Goal: Information Seeking & Learning: Learn about a topic

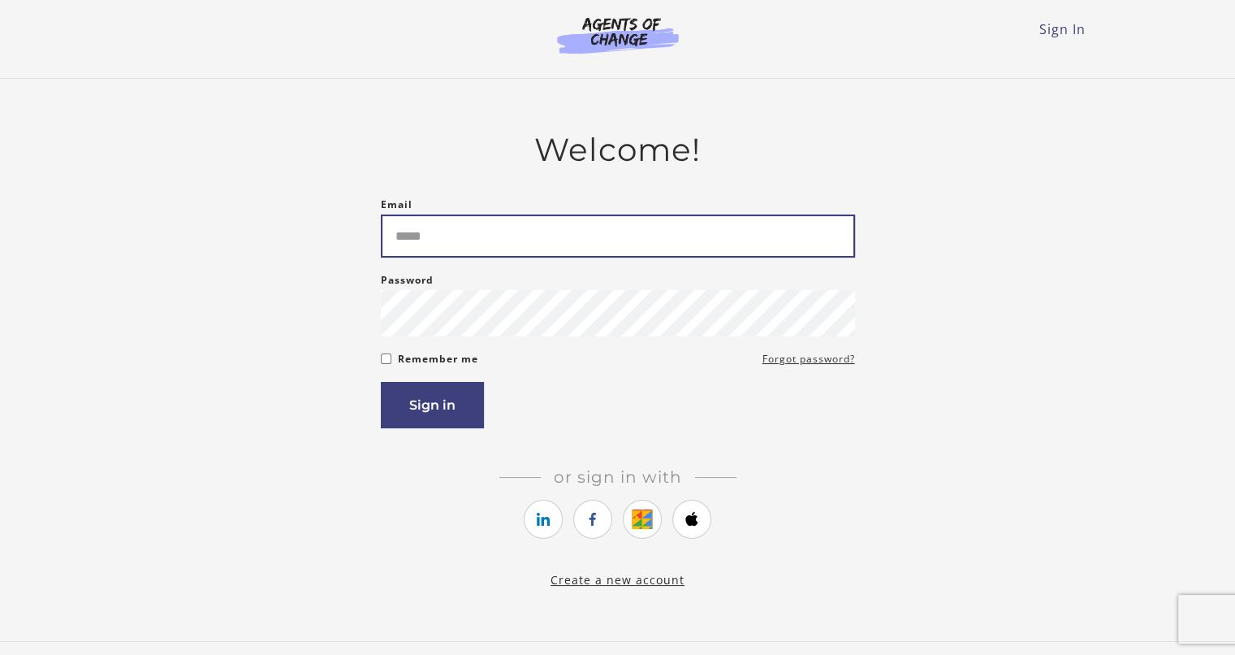
click at [546, 231] on input "Email" at bounding box center [618, 235] width 474 height 43
type input "**********"
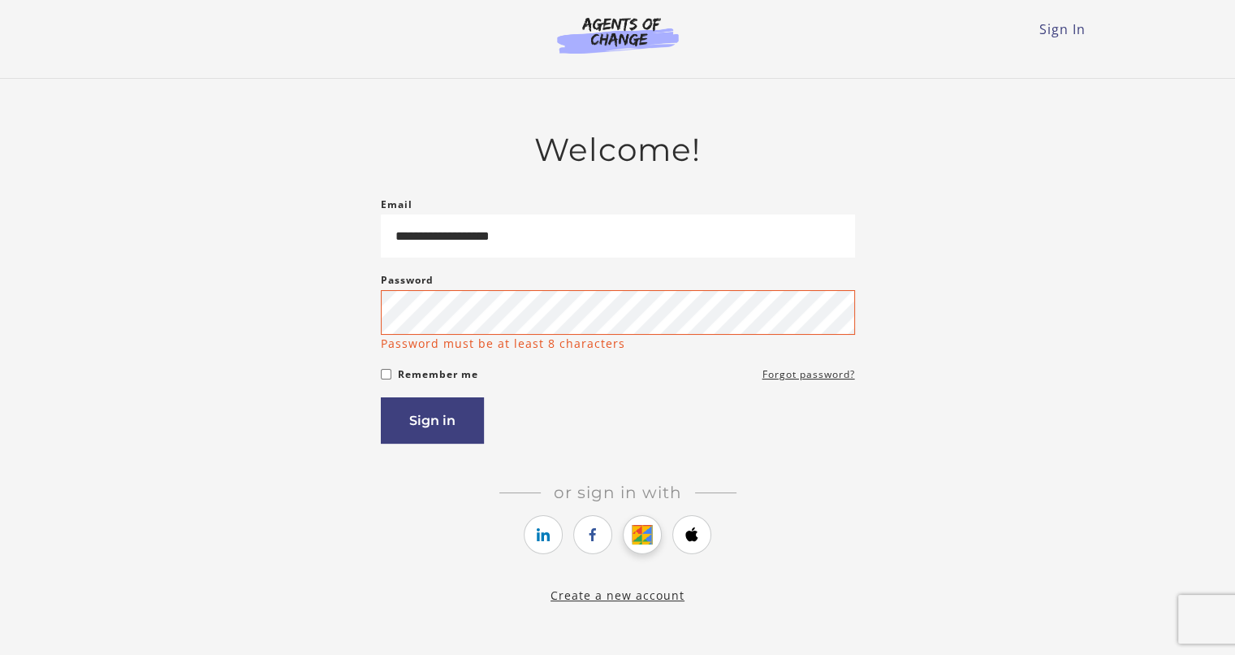
click at [635, 521] on link "https://courses.thinkific.com/users/auth/google?ss%5Breferral%5D=&ss%5Buser_ret…" at bounding box center [642, 534] width 39 height 39
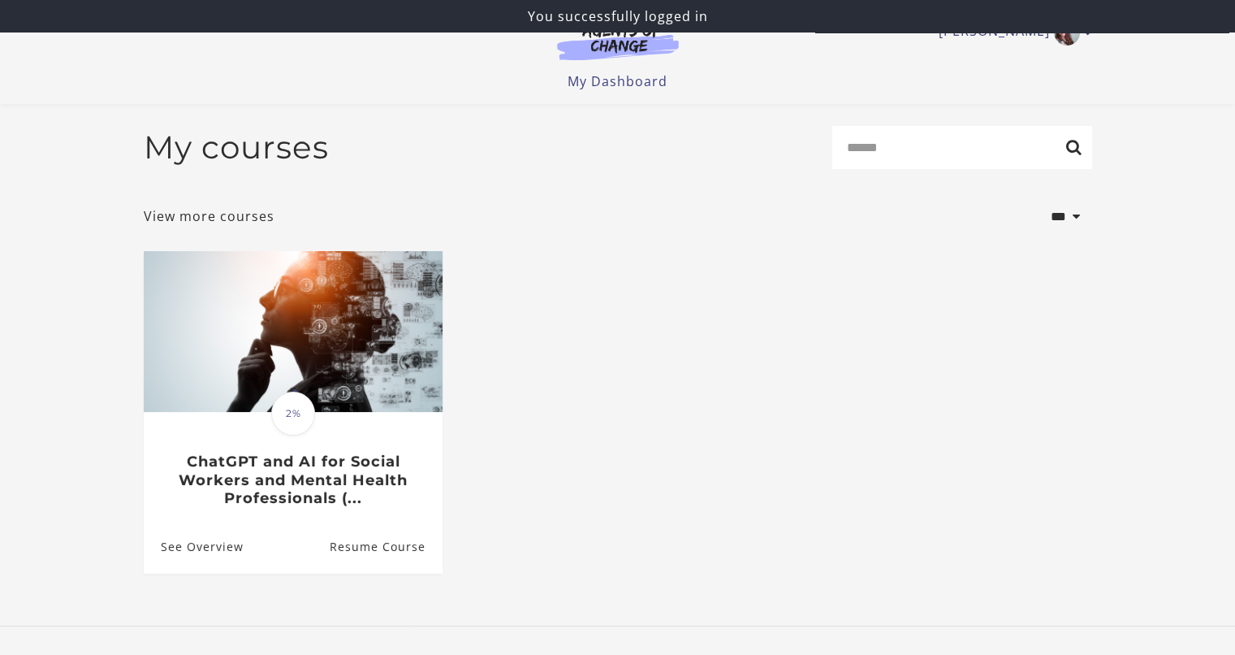
scroll to position [92, 0]
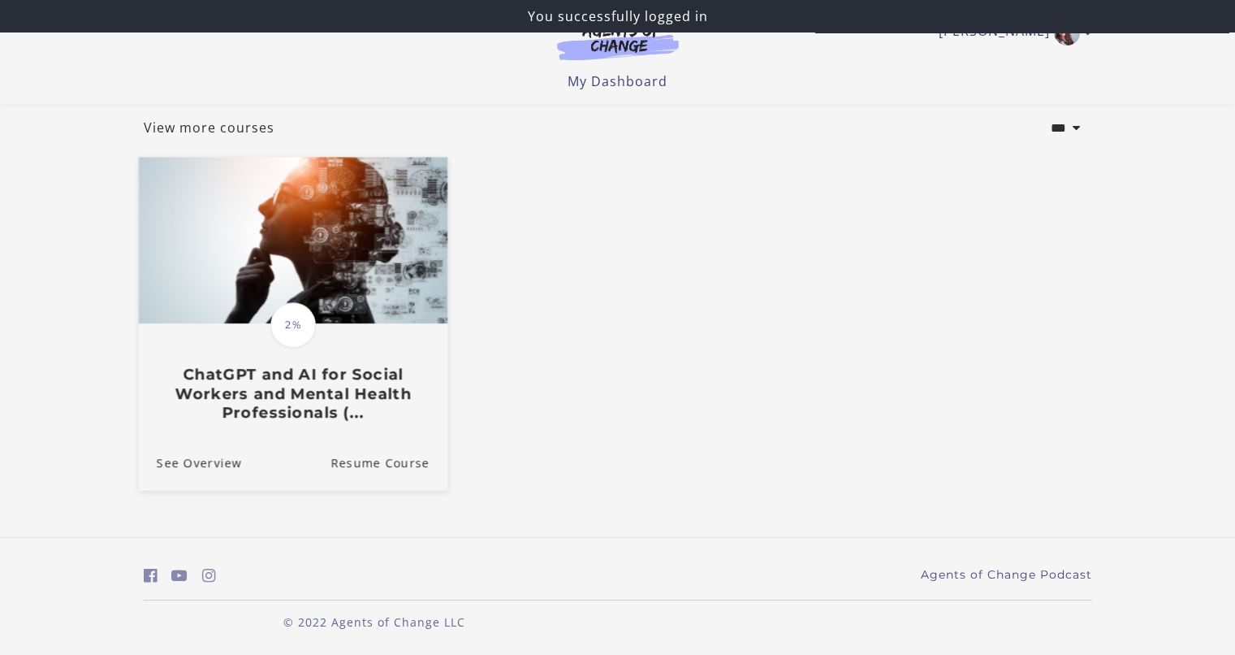
click at [283, 293] on img at bounding box center [292, 241] width 309 height 166
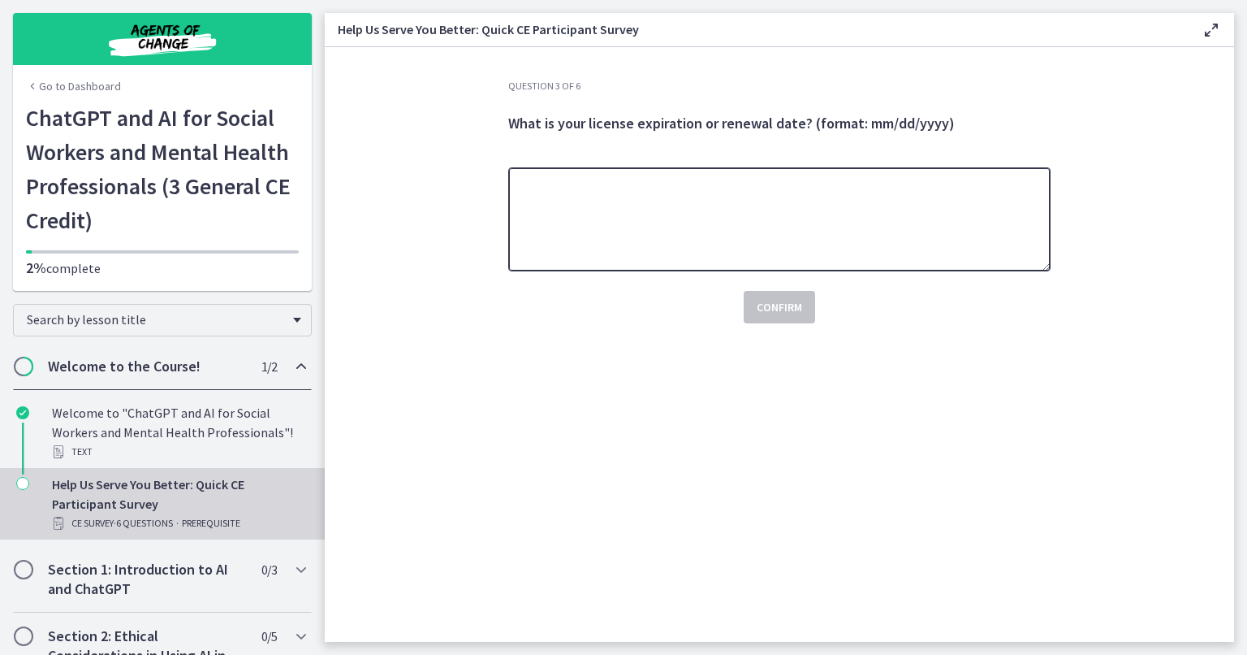
click at [633, 193] on textarea at bounding box center [779, 219] width 542 height 104
type textarea "**********"
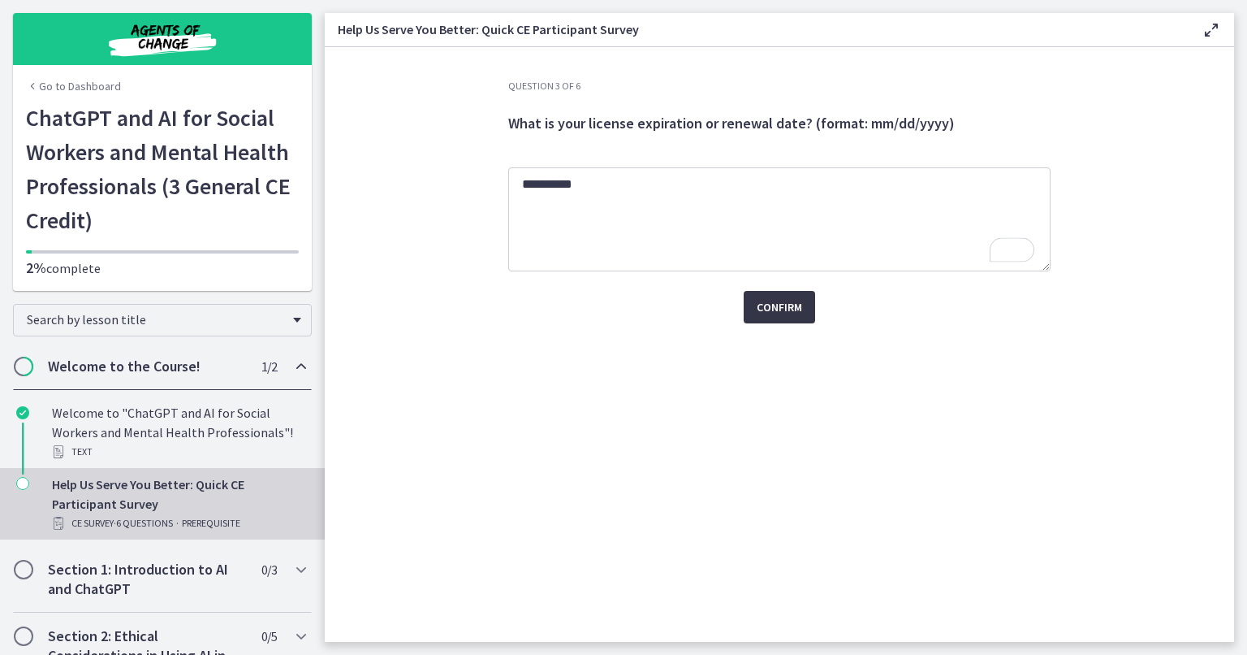
click at [768, 305] on span "Confirm" at bounding box center [779, 306] width 45 height 19
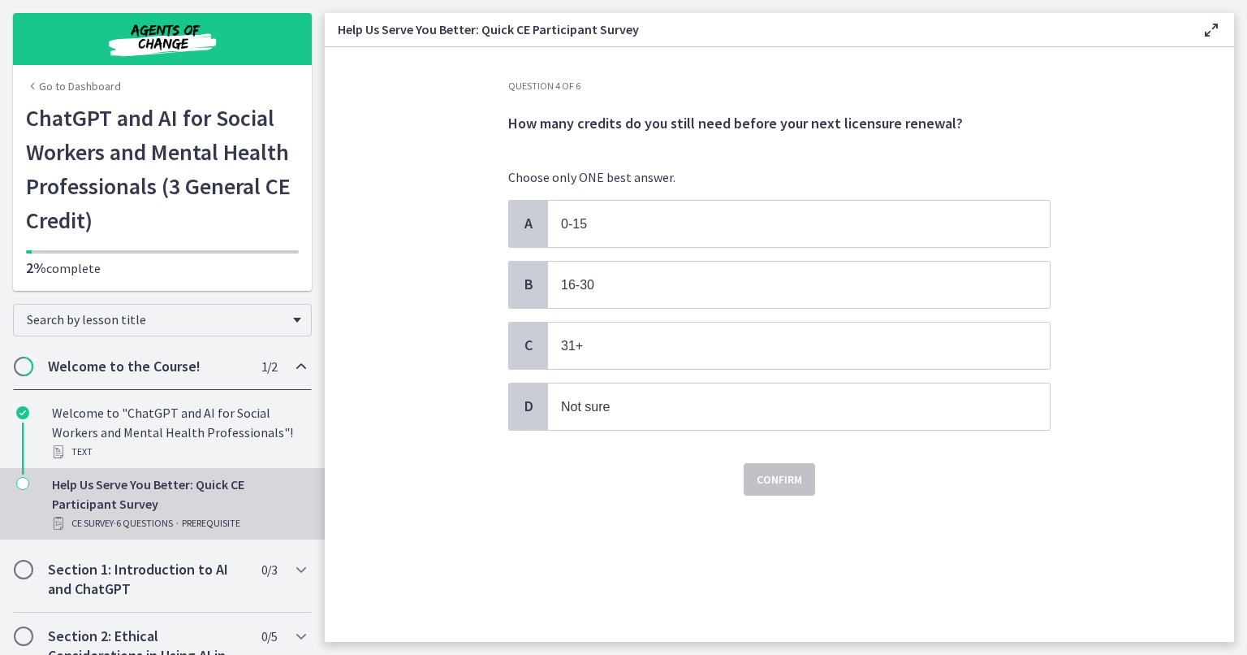
click at [815, 180] on p "Choose only ONE best answer." at bounding box center [779, 176] width 542 height 19
click at [722, 292] on p "16-30" at bounding box center [782, 284] width 443 height 20
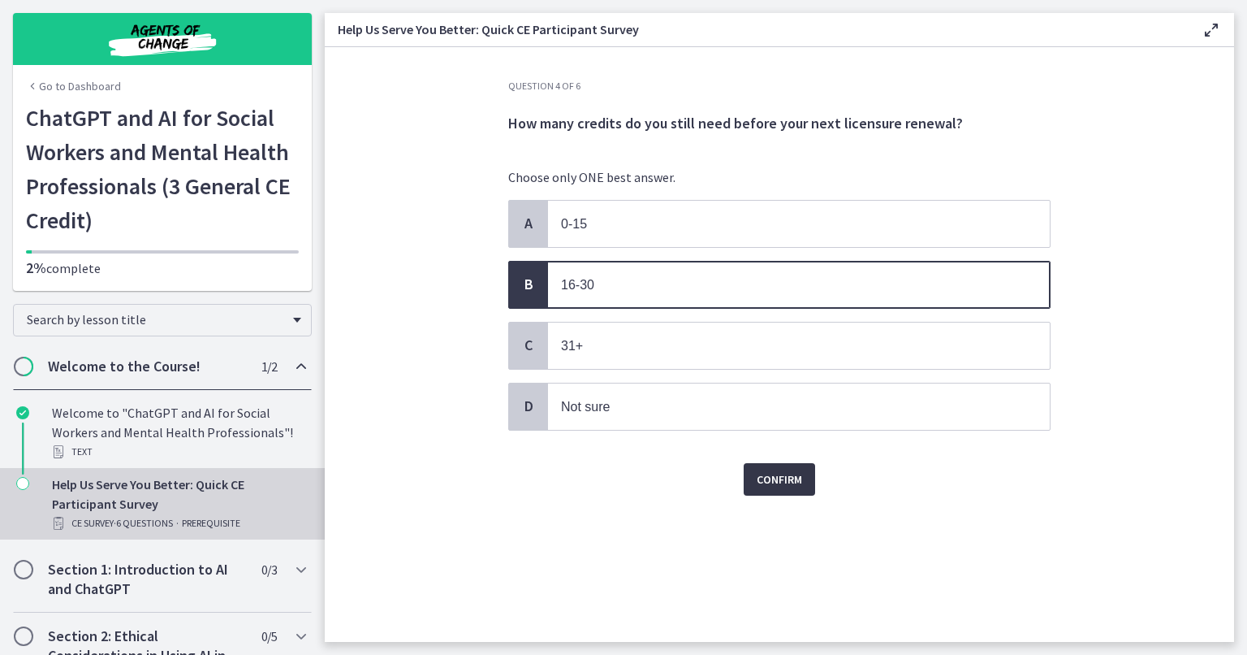
click at [779, 472] on span "Confirm" at bounding box center [779, 478] width 45 height 19
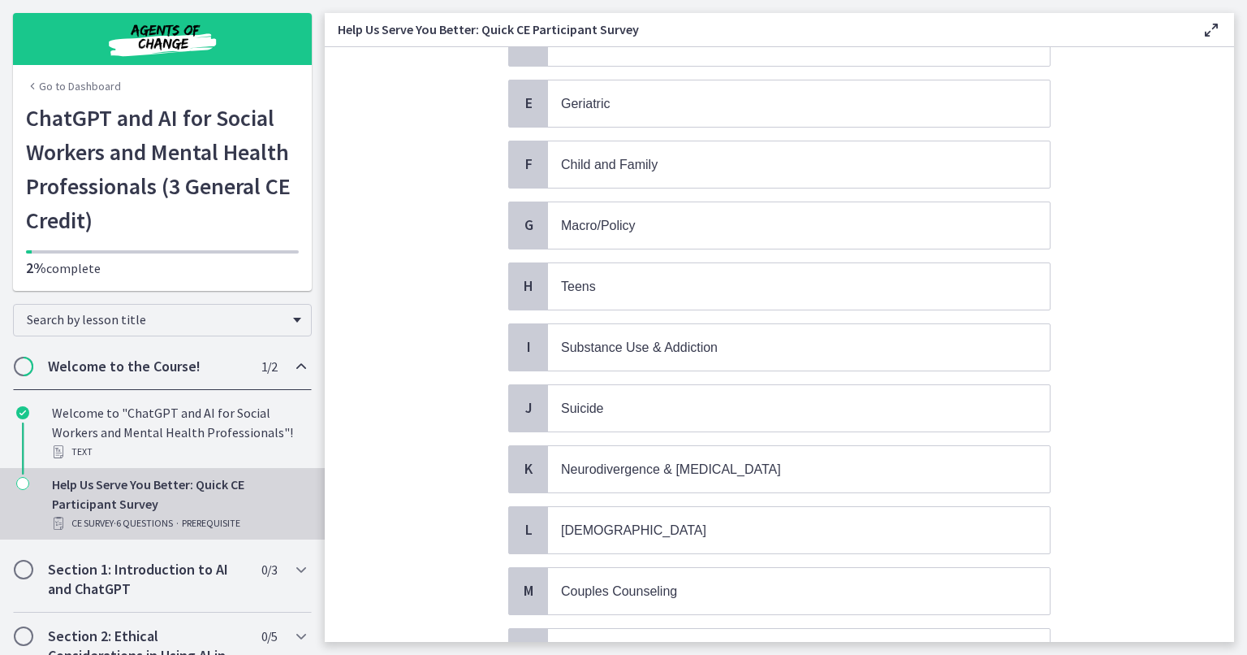
scroll to position [377, 0]
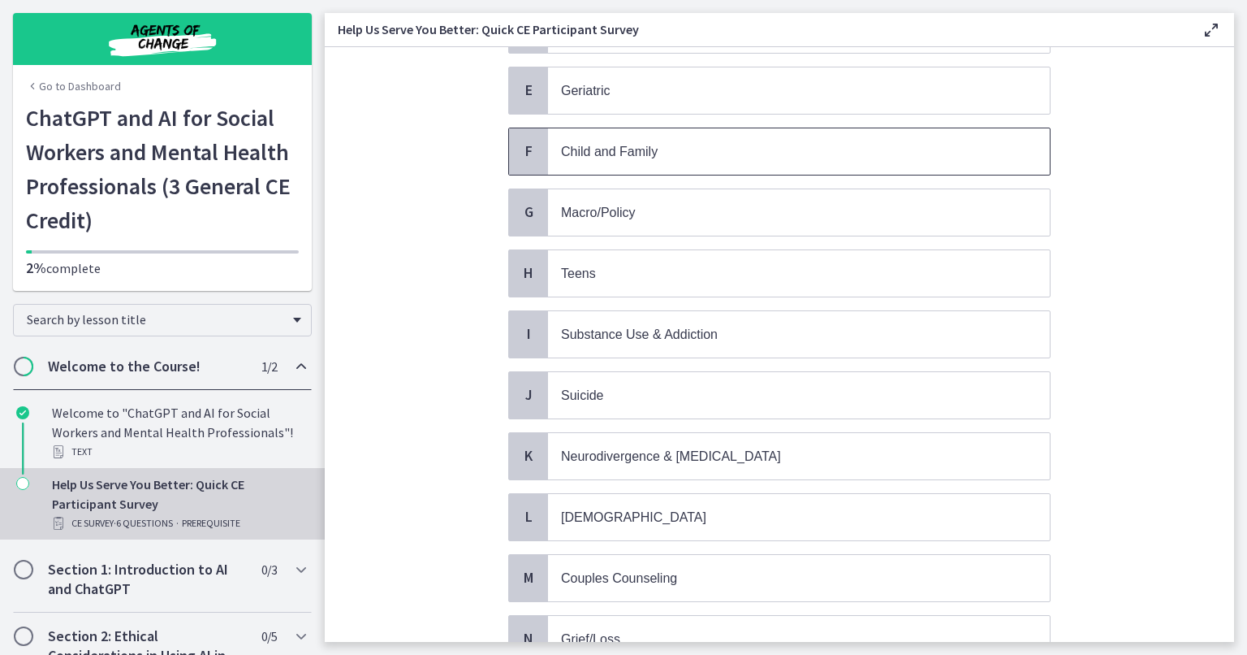
click at [926, 131] on span "Child and Family" at bounding box center [799, 151] width 502 height 46
click at [693, 280] on span "Teens" at bounding box center [799, 273] width 502 height 46
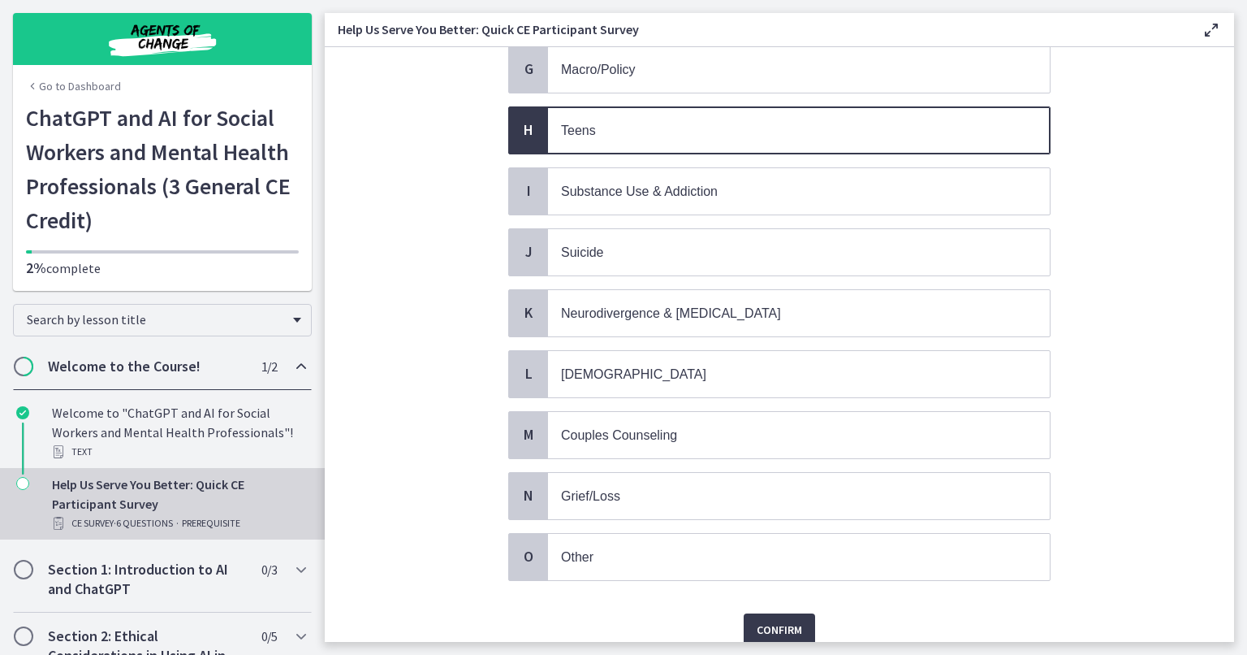
scroll to position [520, 0]
click at [659, 486] on p "Grief/Loss" at bounding box center [782, 496] width 443 height 20
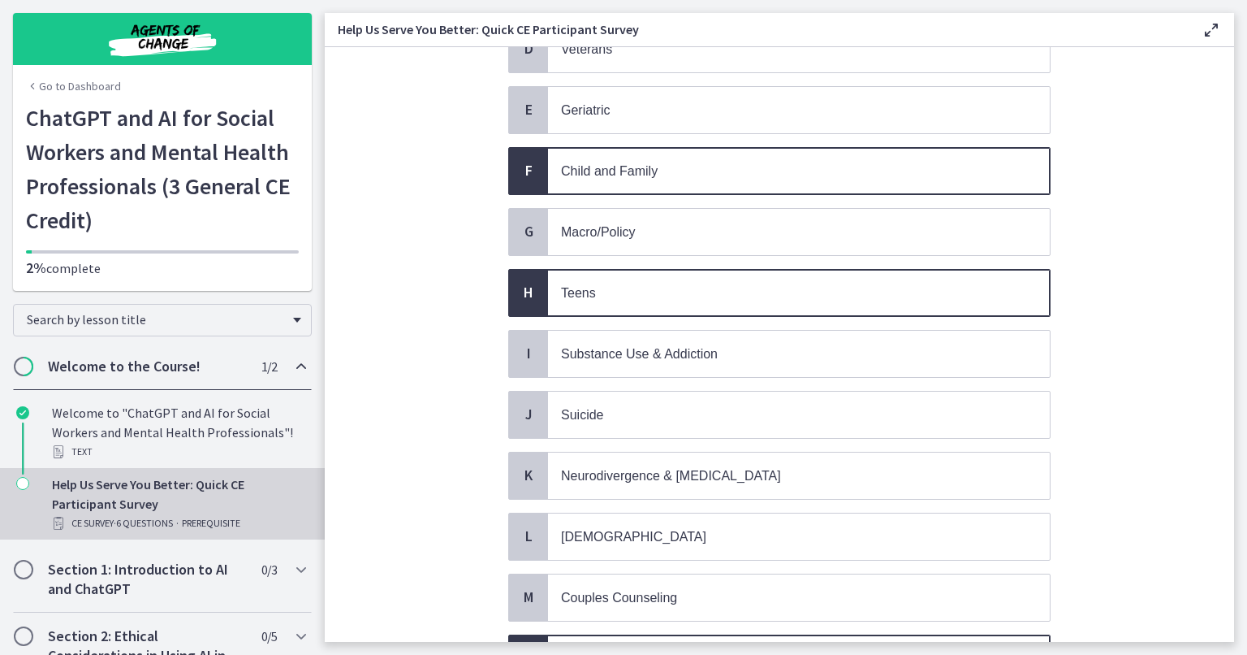
scroll to position [356, 0]
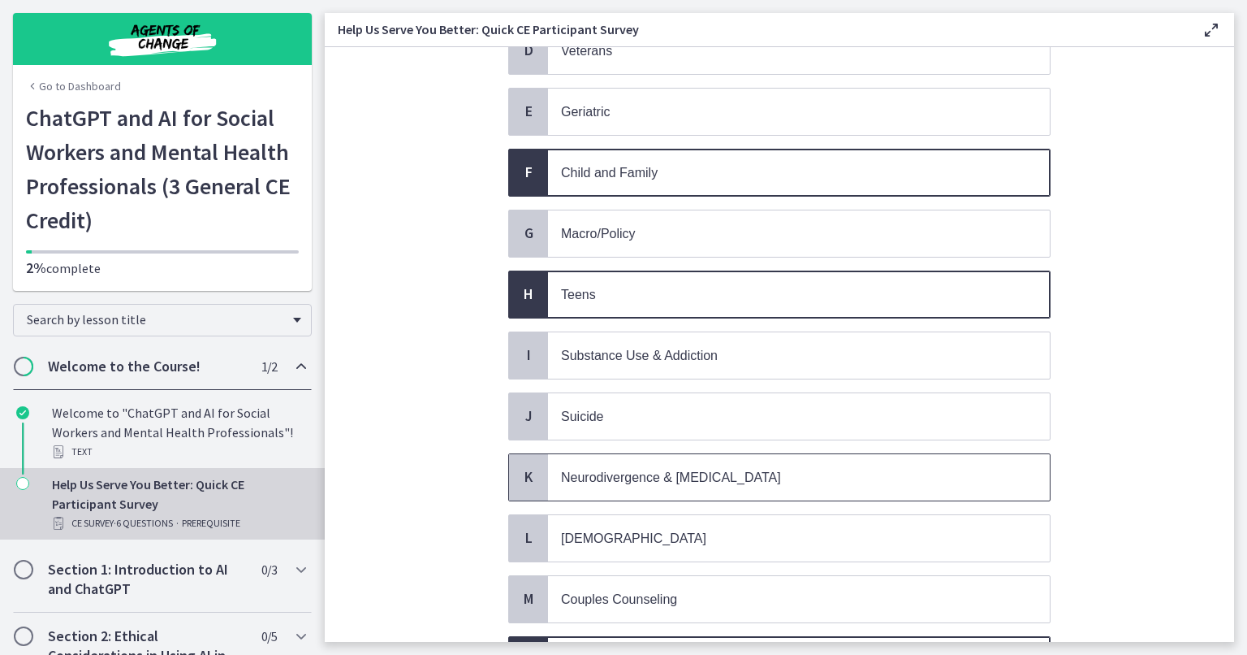
click at [641, 472] on p "Neurodivergence & [MEDICAL_DATA]" at bounding box center [782, 477] width 443 height 20
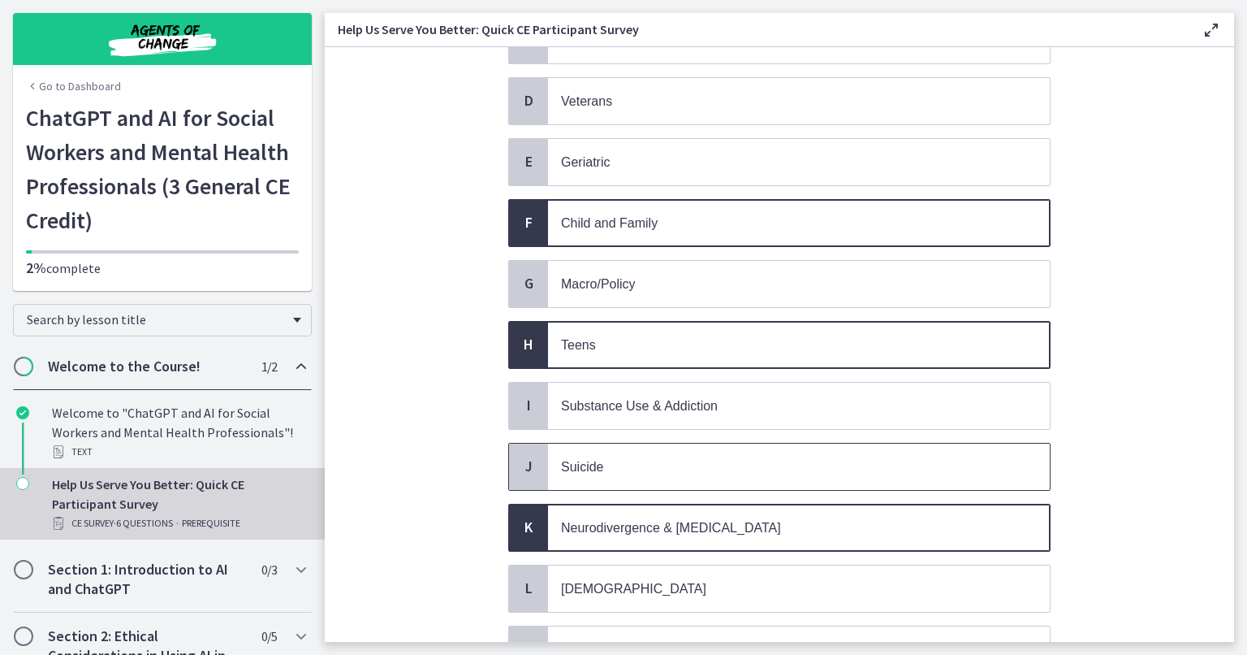
scroll to position [297, 0]
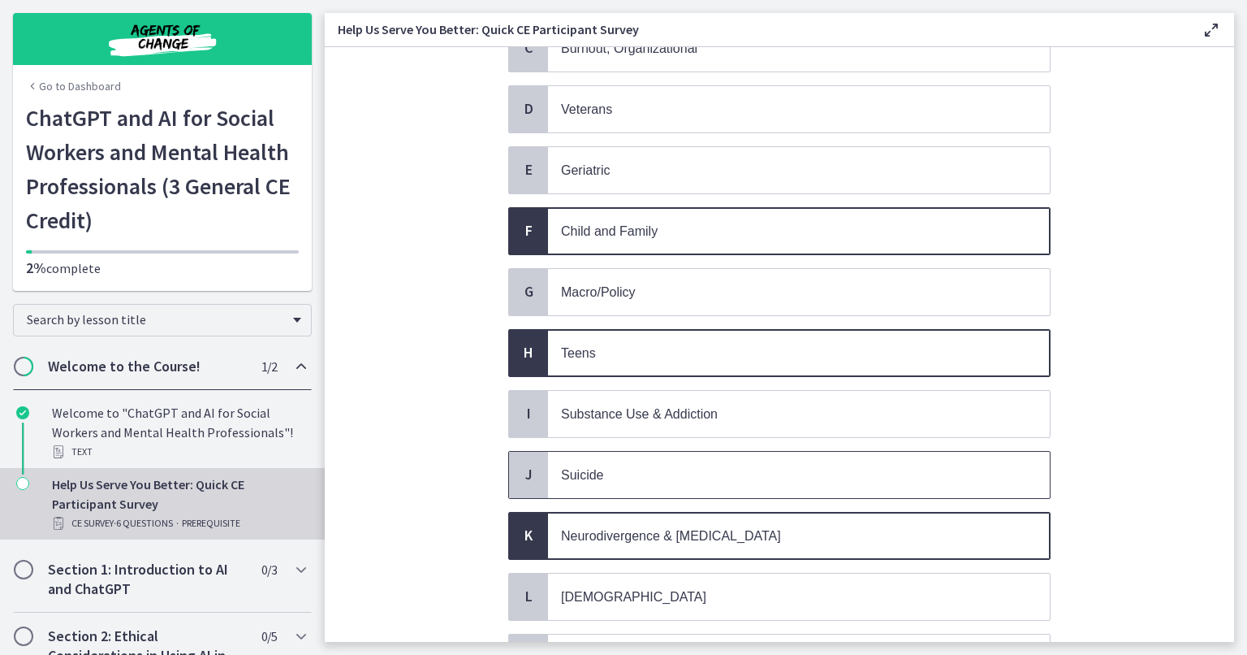
click at [603, 479] on span "Suicide" at bounding box center [799, 475] width 502 height 46
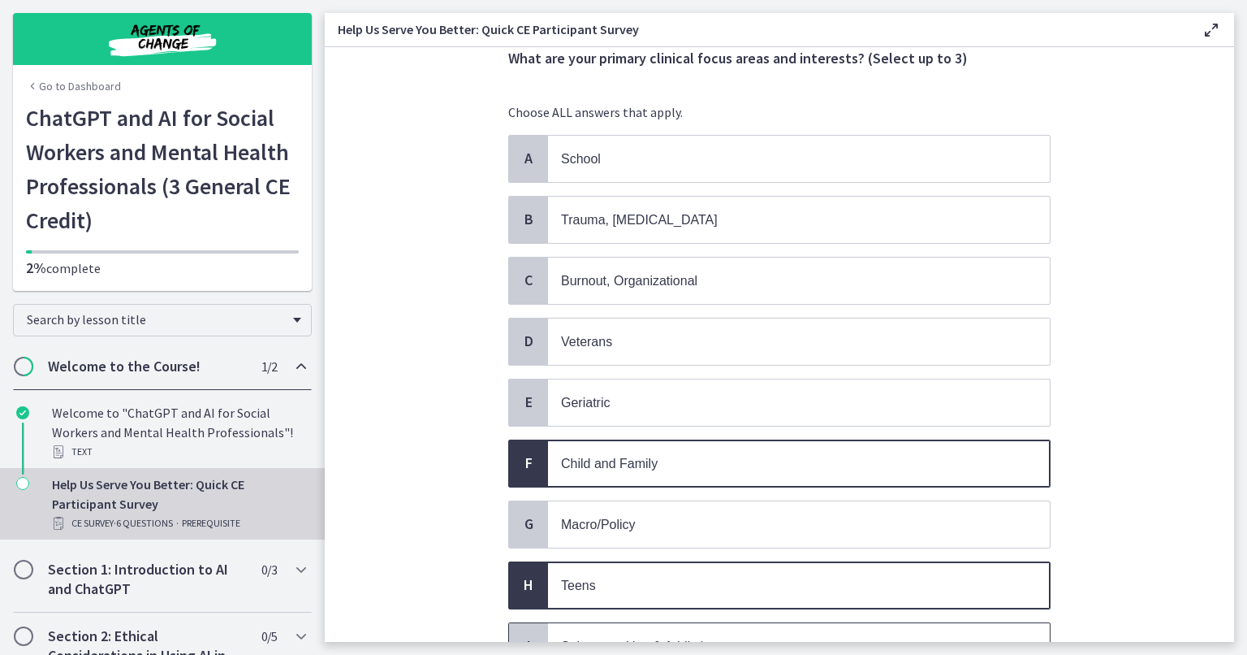
scroll to position [62, 0]
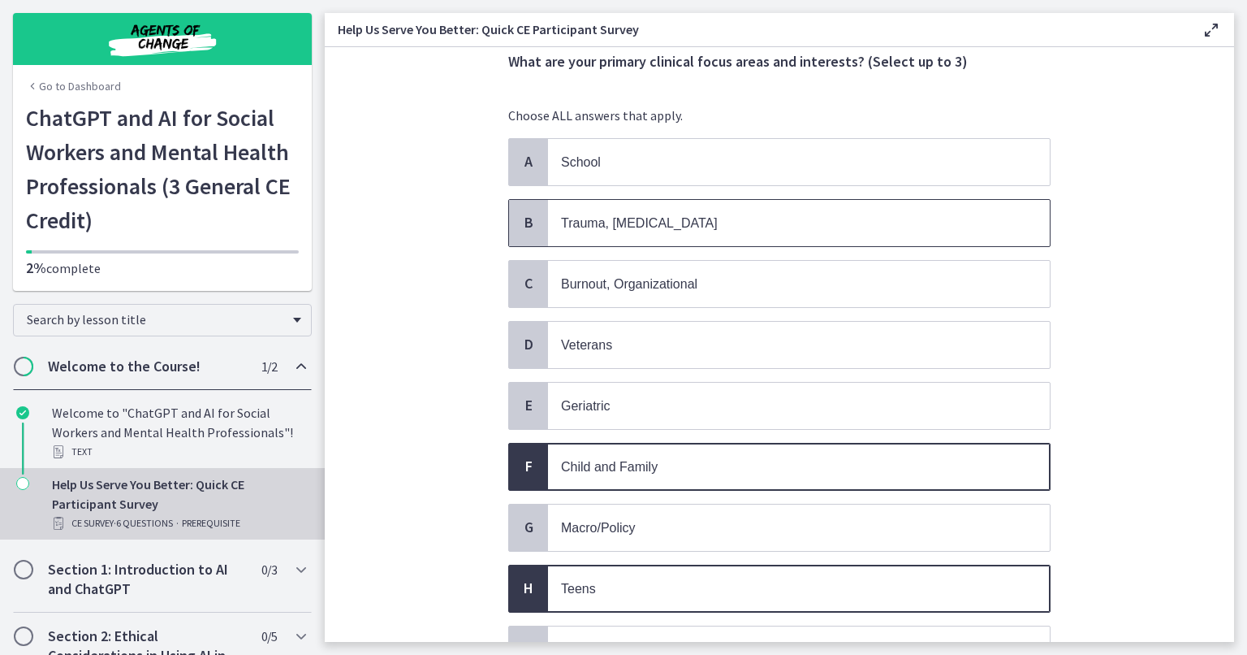
click at [648, 227] on p "Trauma, [MEDICAL_DATA]" at bounding box center [782, 223] width 443 height 20
click at [644, 185] on div "A School B Trauma, [MEDICAL_DATA] C Burnout, Organizational D Veterans E [MEDIC…" at bounding box center [779, 588] width 542 height 901
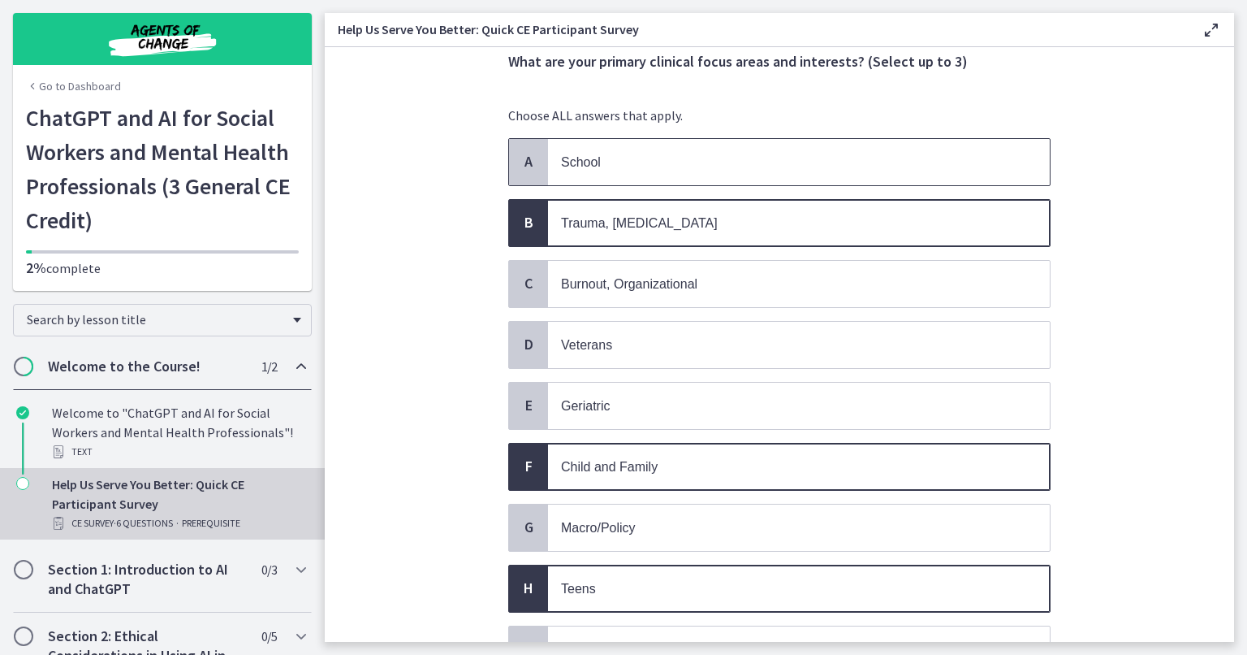
click at [665, 175] on span "School" at bounding box center [799, 162] width 502 height 46
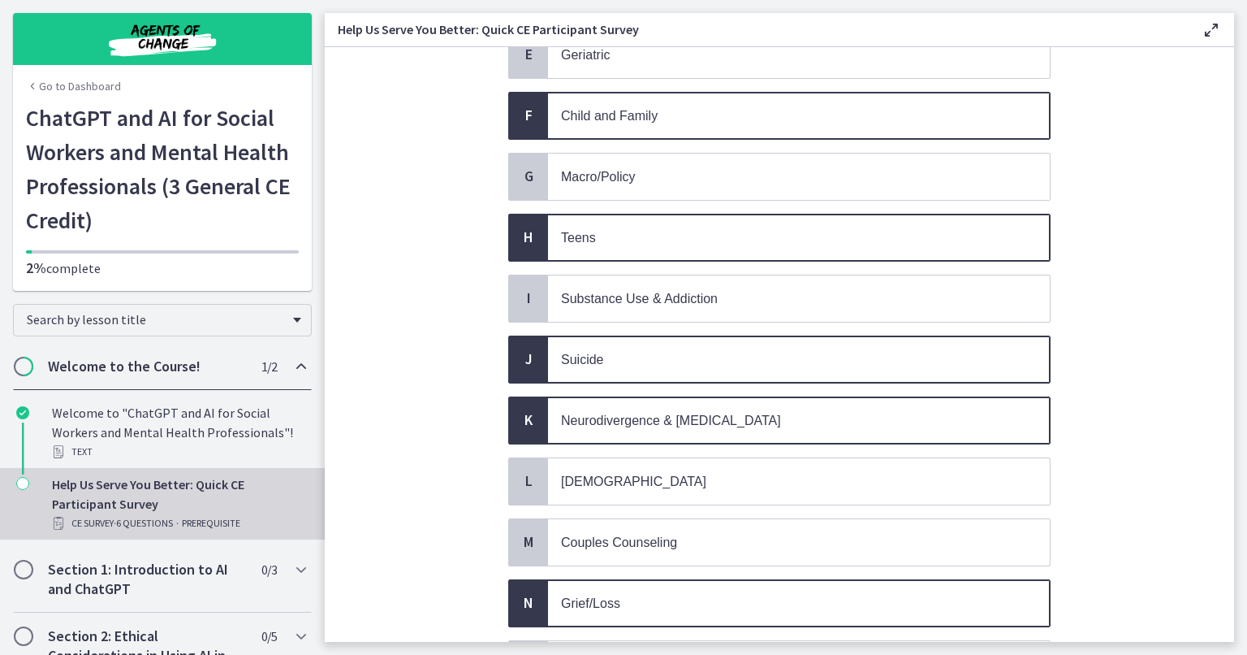
scroll to position [532, 0]
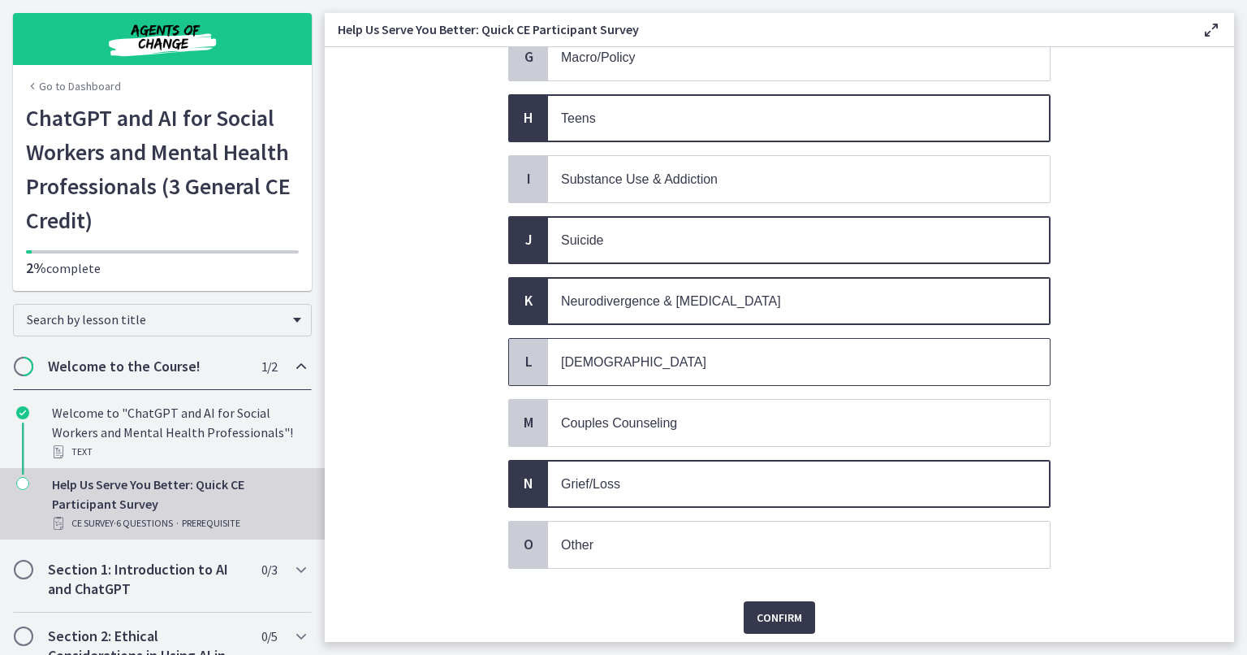
click at [763, 352] on p "[DEMOGRAPHIC_DATA]" at bounding box center [782, 362] width 443 height 20
click at [787, 607] on span "Confirm" at bounding box center [779, 616] width 45 height 19
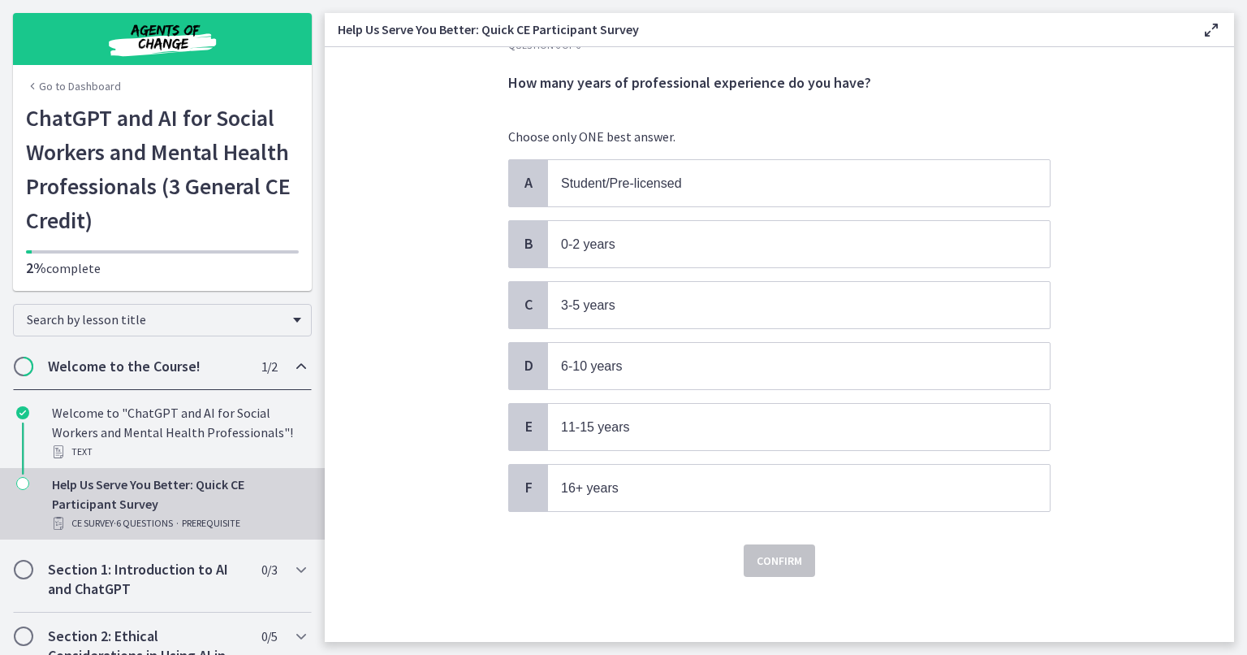
scroll to position [0, 0]
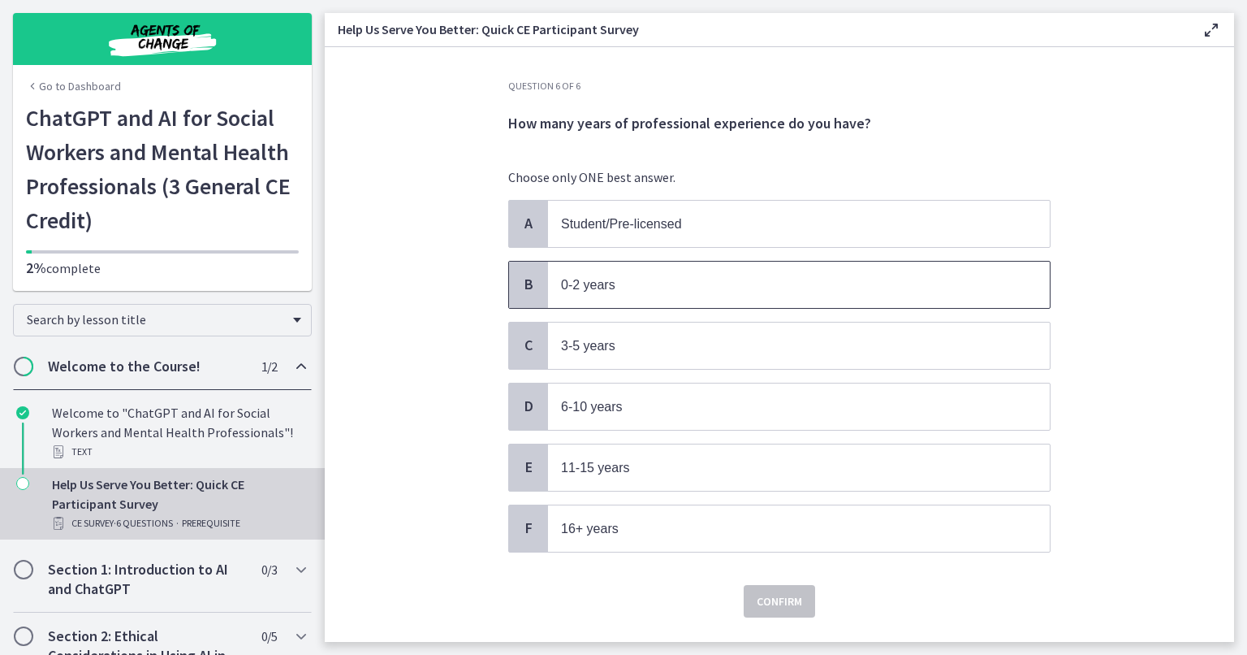
click at [772, 289] on p "0-2 years" at bounding box center [782, 284] width 443 height 20
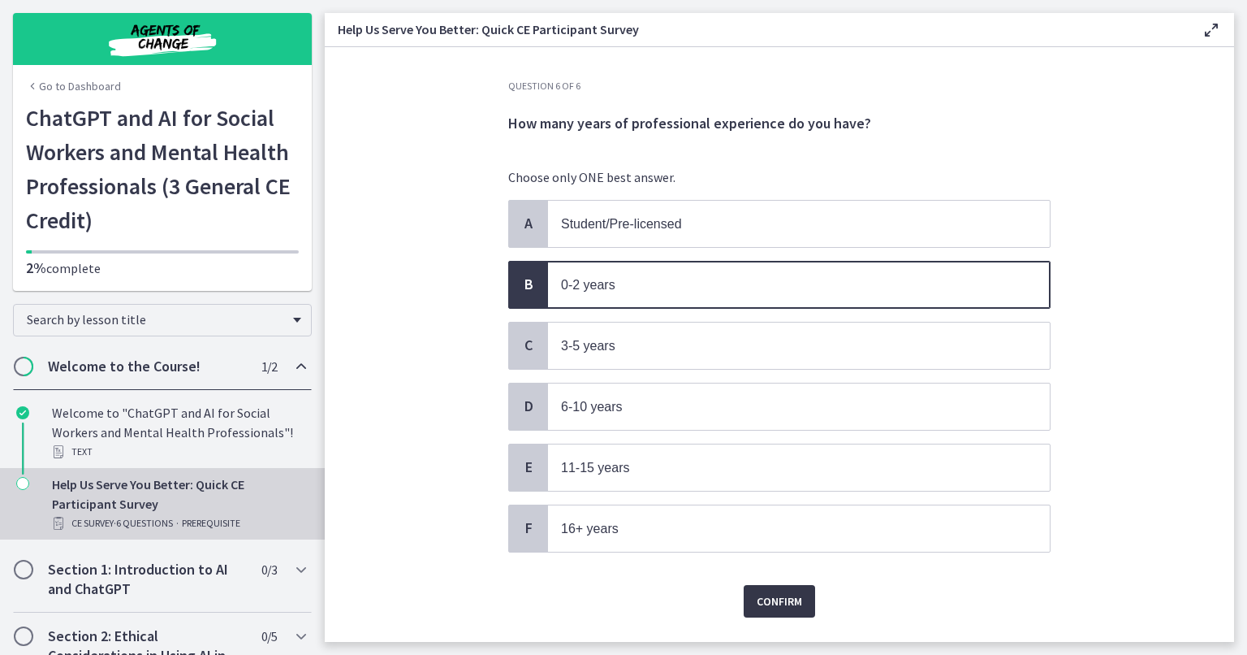
click at [761, 591] on span "Confirm" at bounding box center [779, 600] width 45 height 19
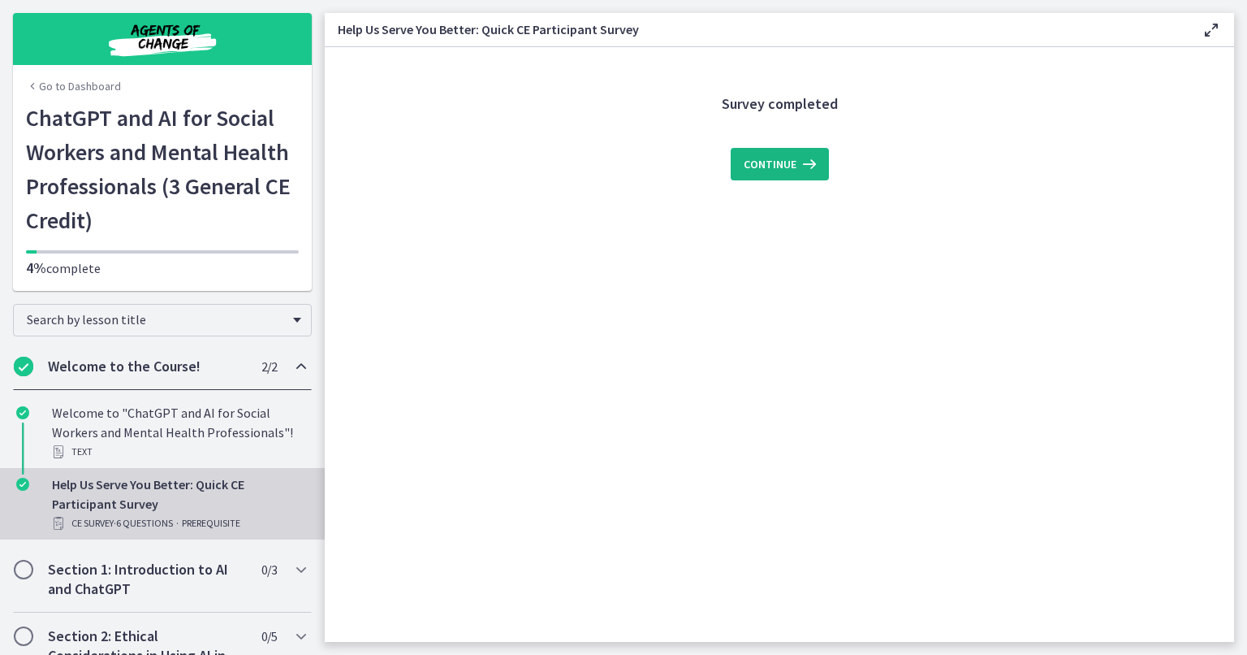
click at [793, 176] on button "Continue" at bounding box center [780, 164] width 98 height 32
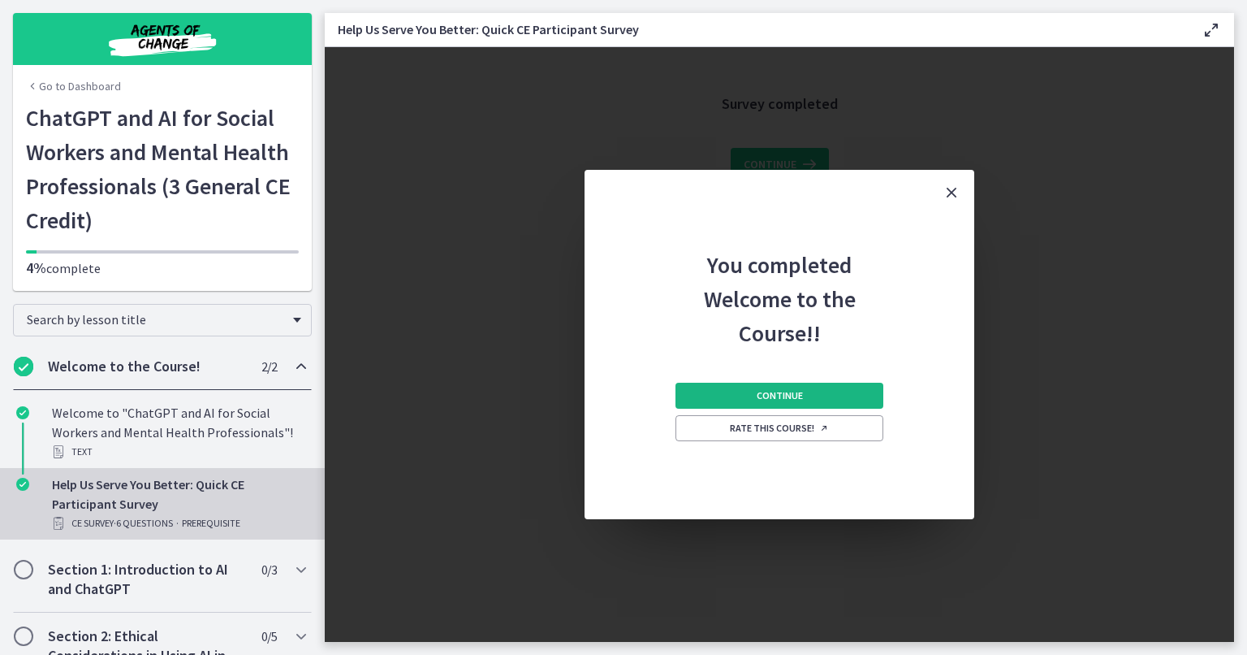
click at [744, 394] on button "Continue" at bounding box center [780, 396] width 208 height 26
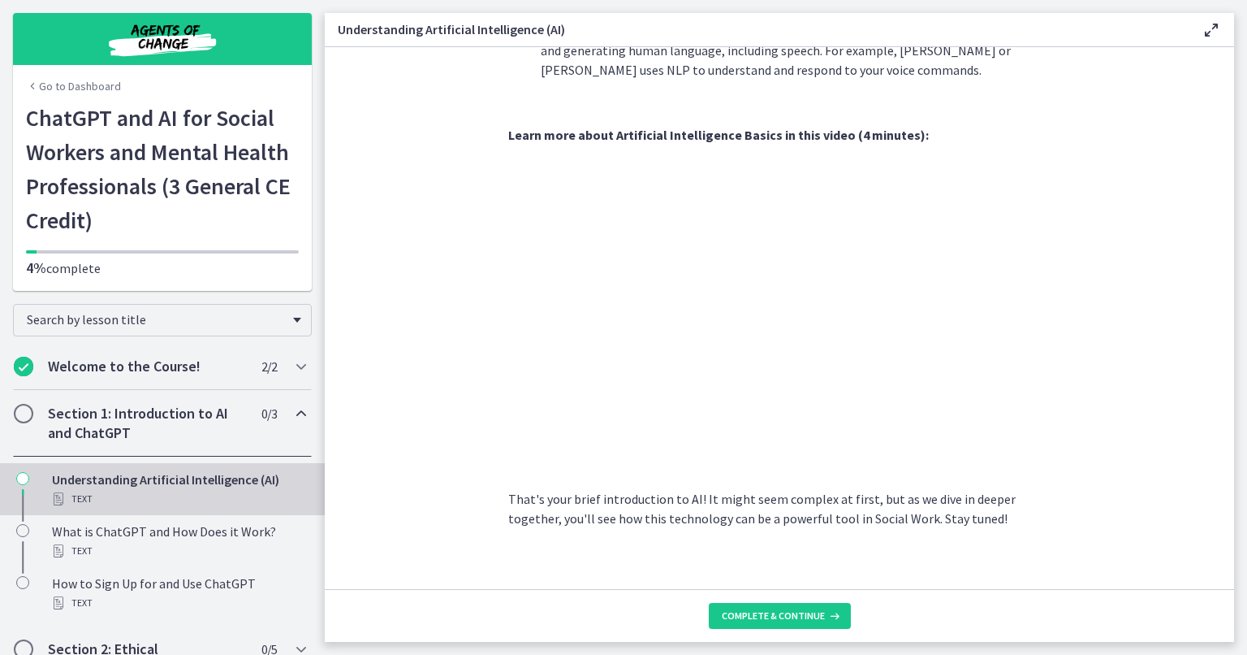
scroll to position [652, 0]
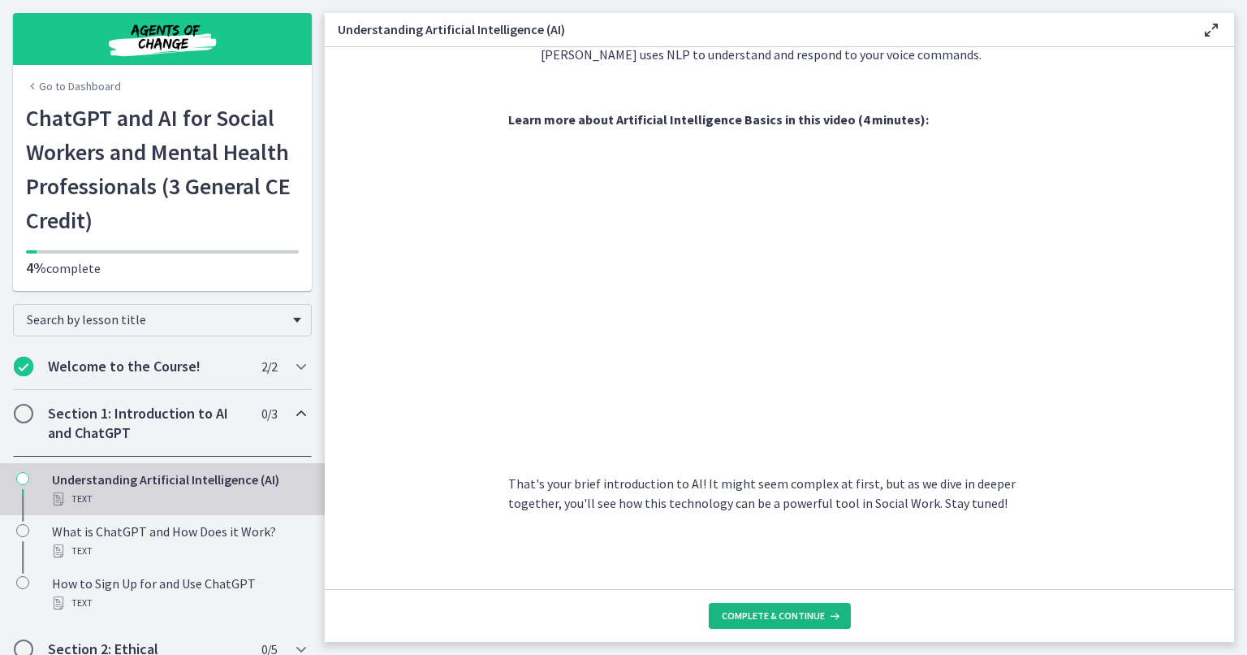
click at [806, 621] on button "Complete & continue" at bounding box center [780, 616] width 142 height 26
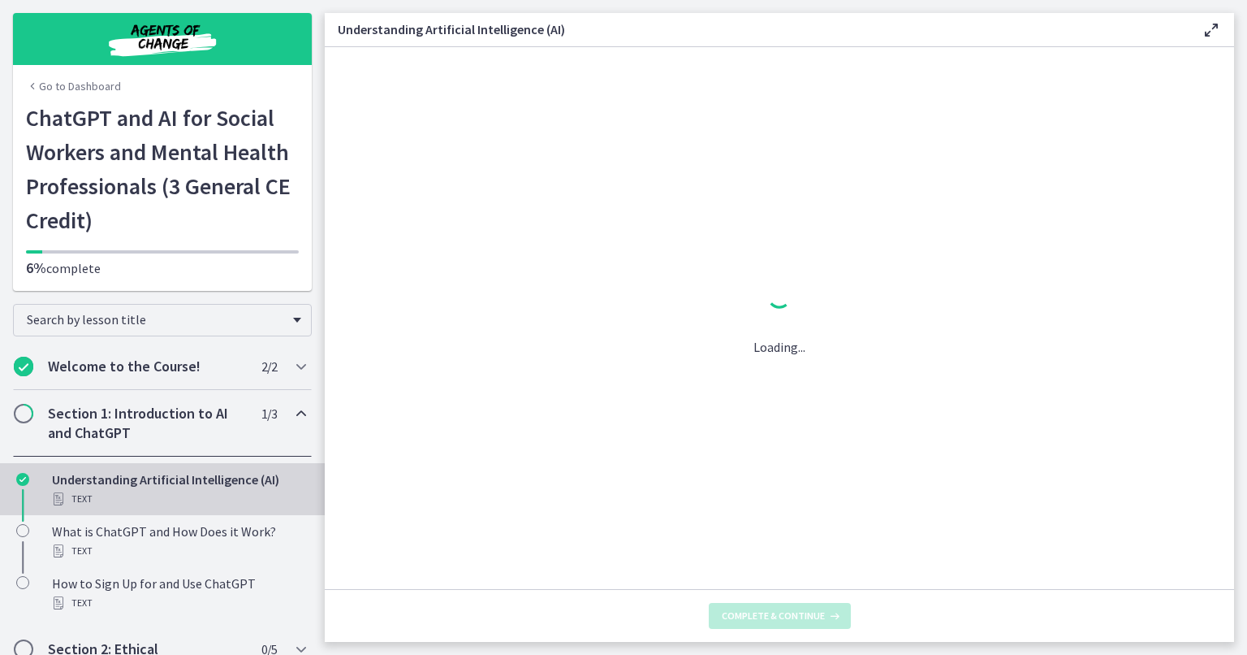
scroll to position [0, 0]
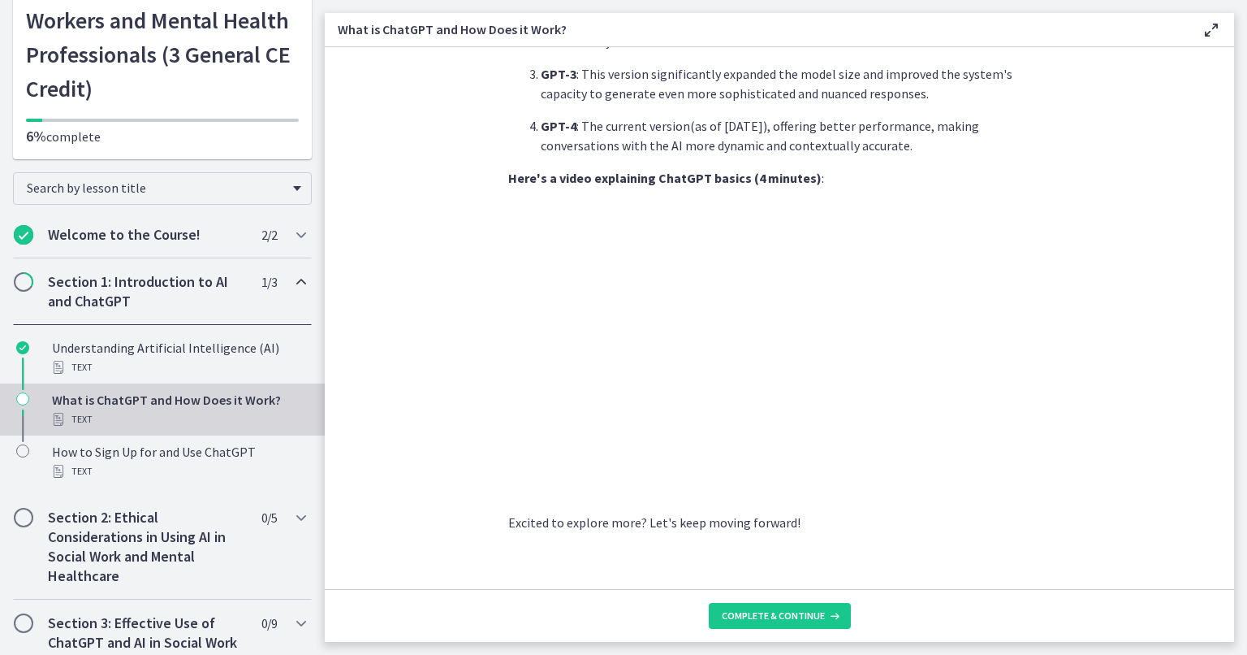
scroll to position [217, 0]
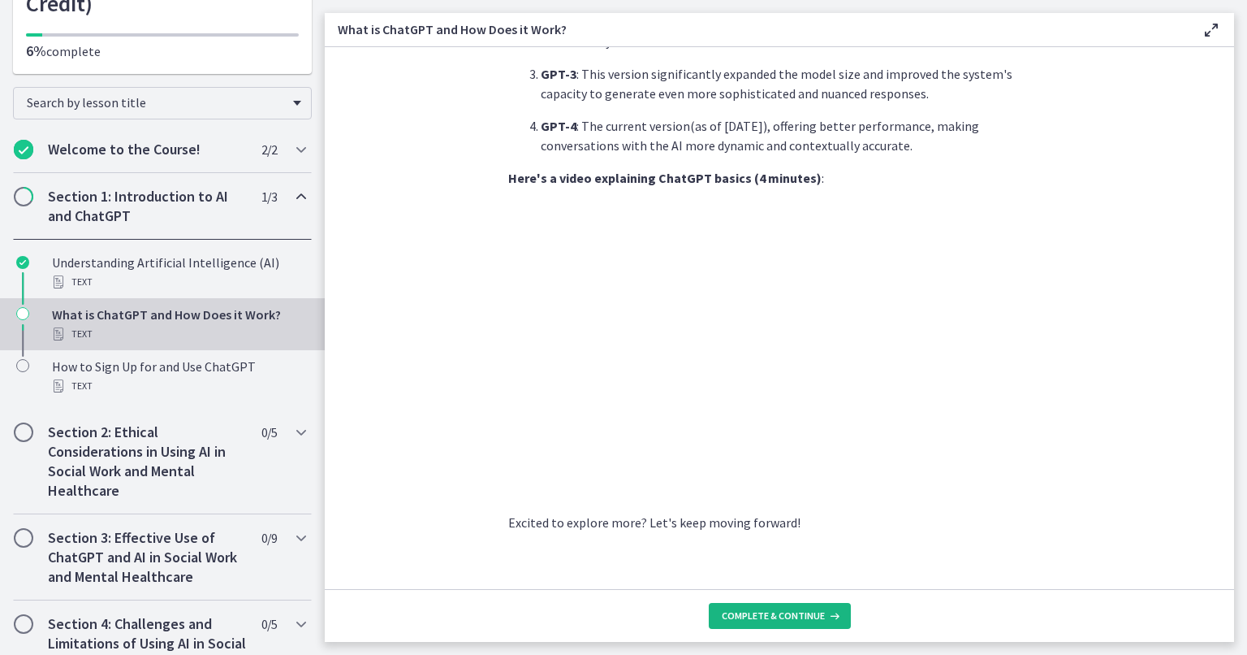
click at [786, 609] on span "Complete & continue" at bounding box center [773, 615] width 103 height 13
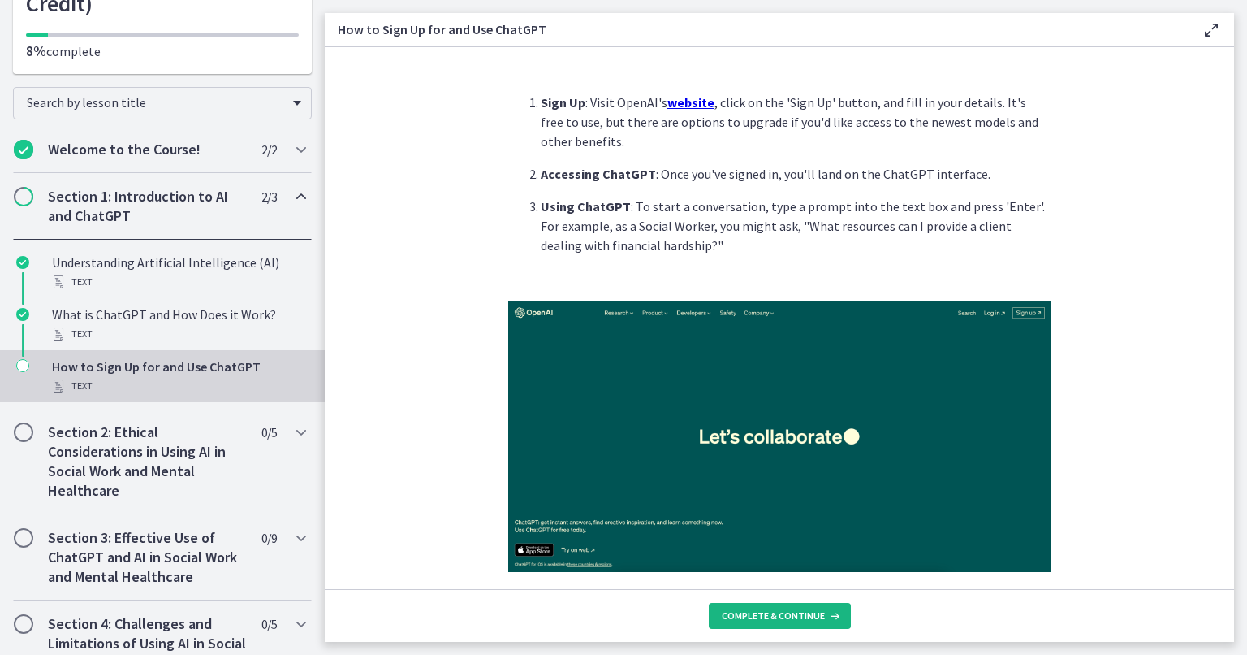
click at [786, 609] on span "Complete & continue" at bounding box center [773, 615] width 103 height 13
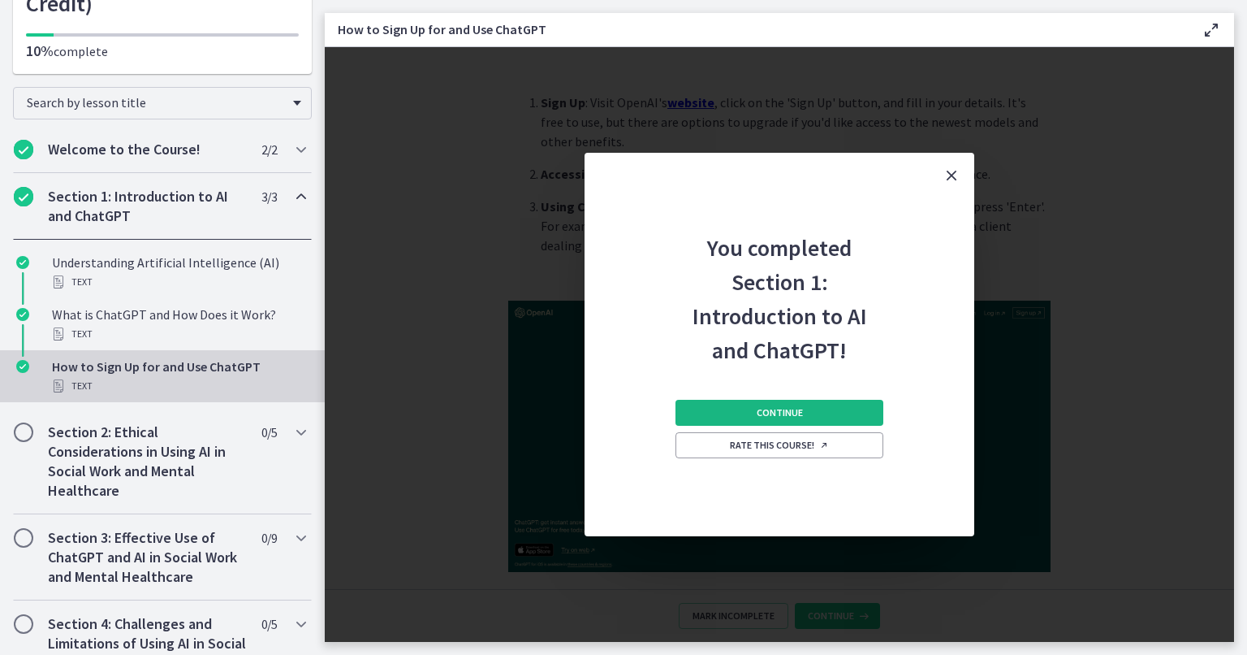
click at [834, 420] on button "Continue" at bounding box center [780, 413] width 208 height 26
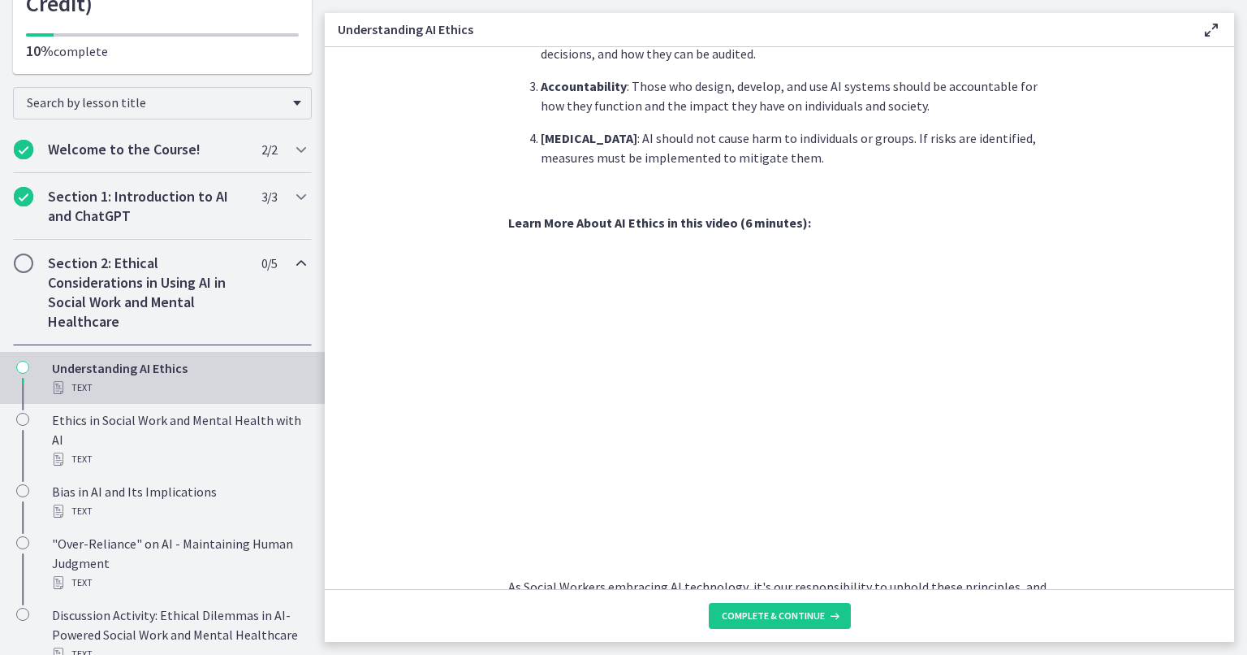
scroll to position [756, 0]
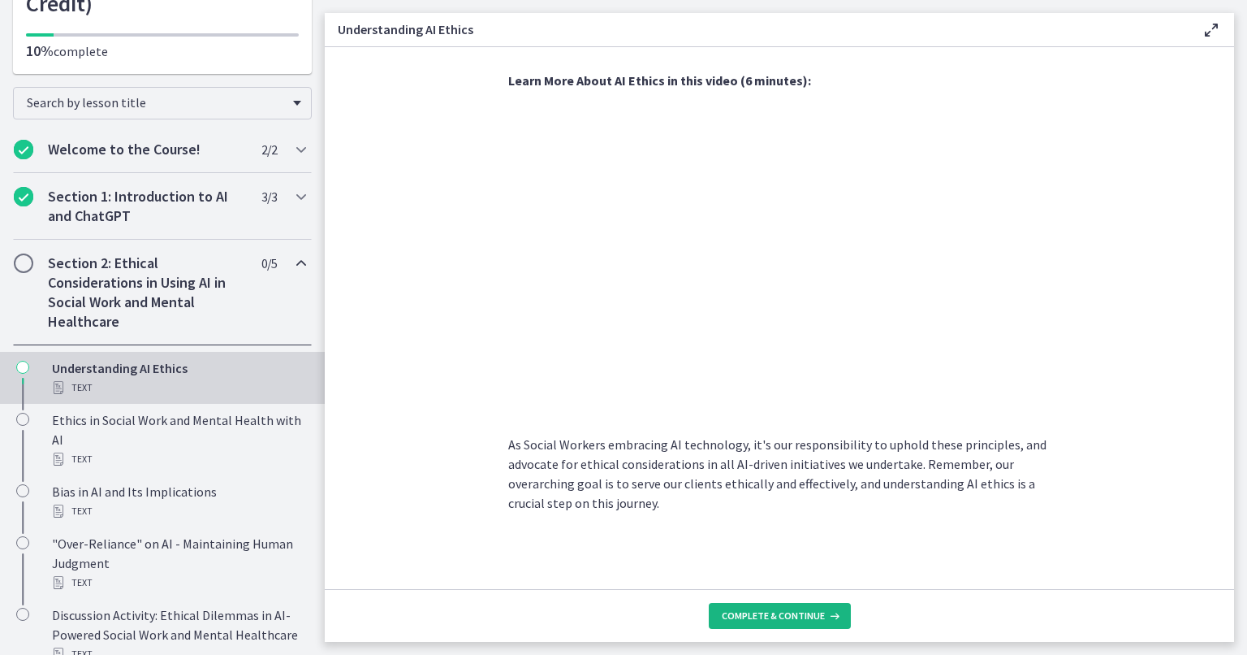
click at [835, 612] on icon at bounding box center [833, 615] width 16 height 13
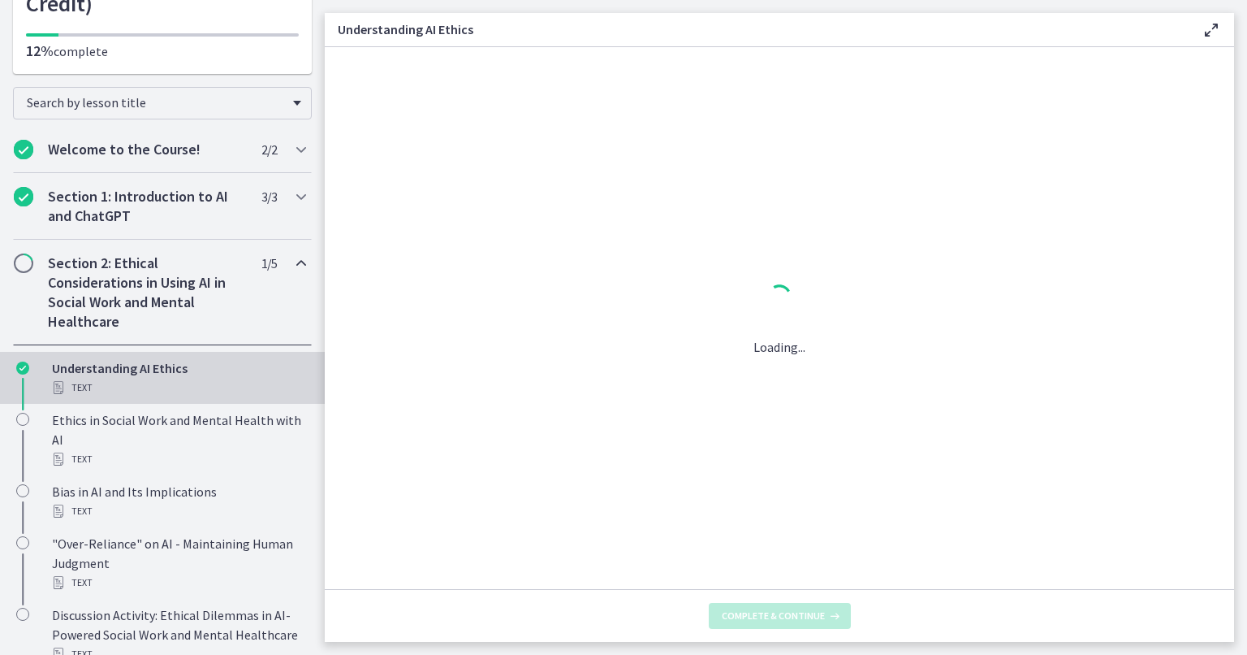
scroll to position [0, 0]
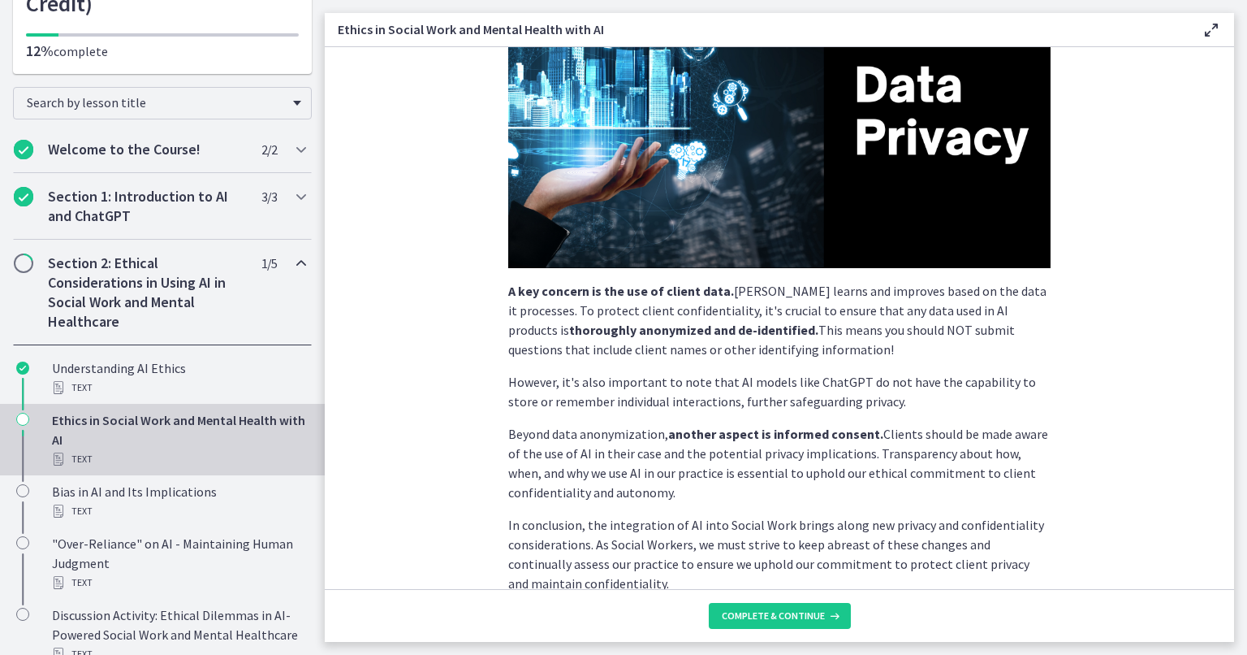
scroll to position [344, 0]
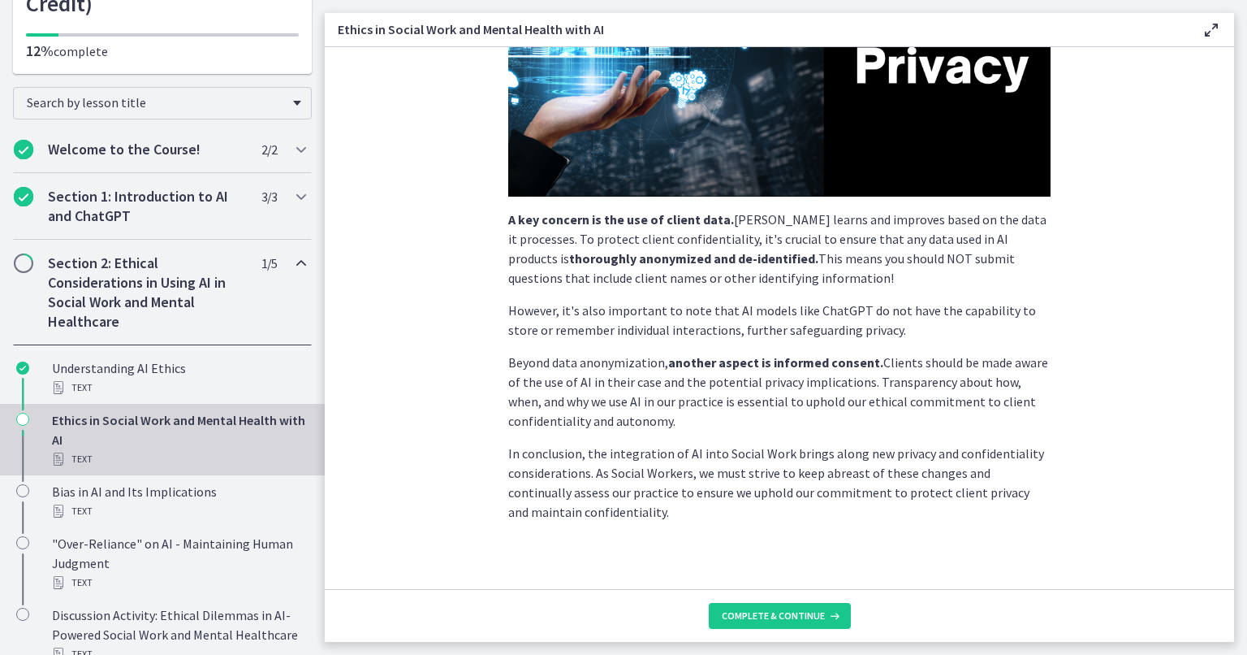
click at [705, 417] on p "Beyond data anonymization, another aspect is informed consent. Clients should b…" at bounding box center [779, 391] width 542 height 78
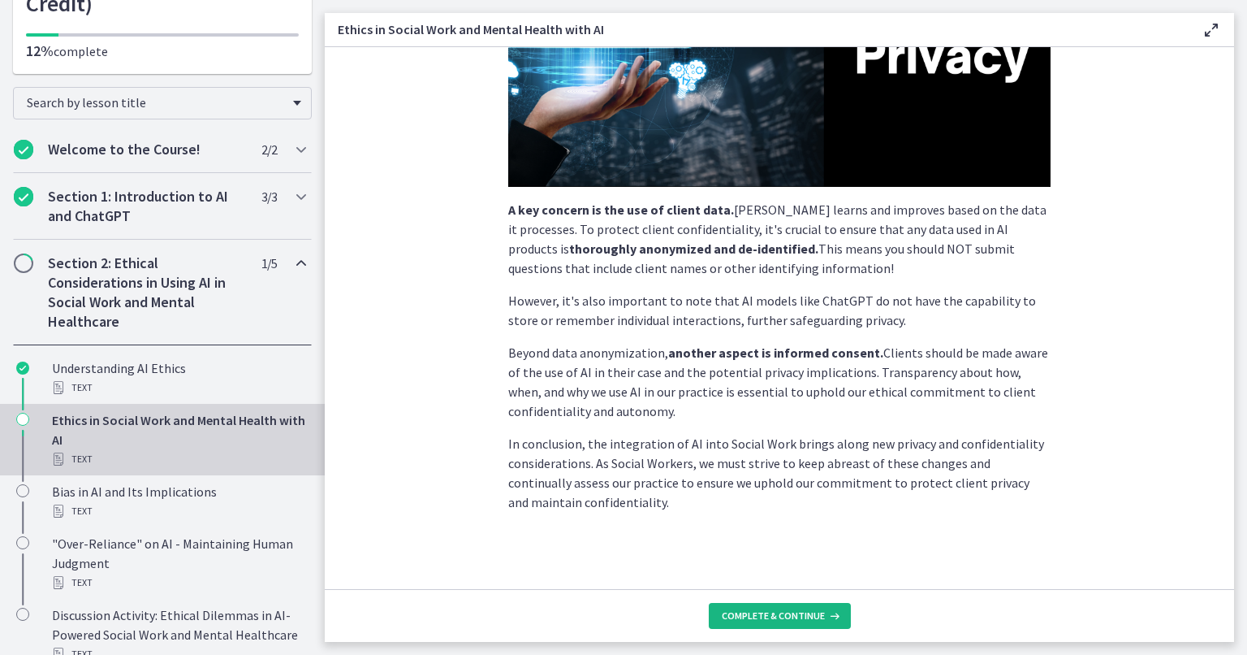
click at [776, 609] on span "Complete & continue" at bounding box center [773, 615] width 103 height 13
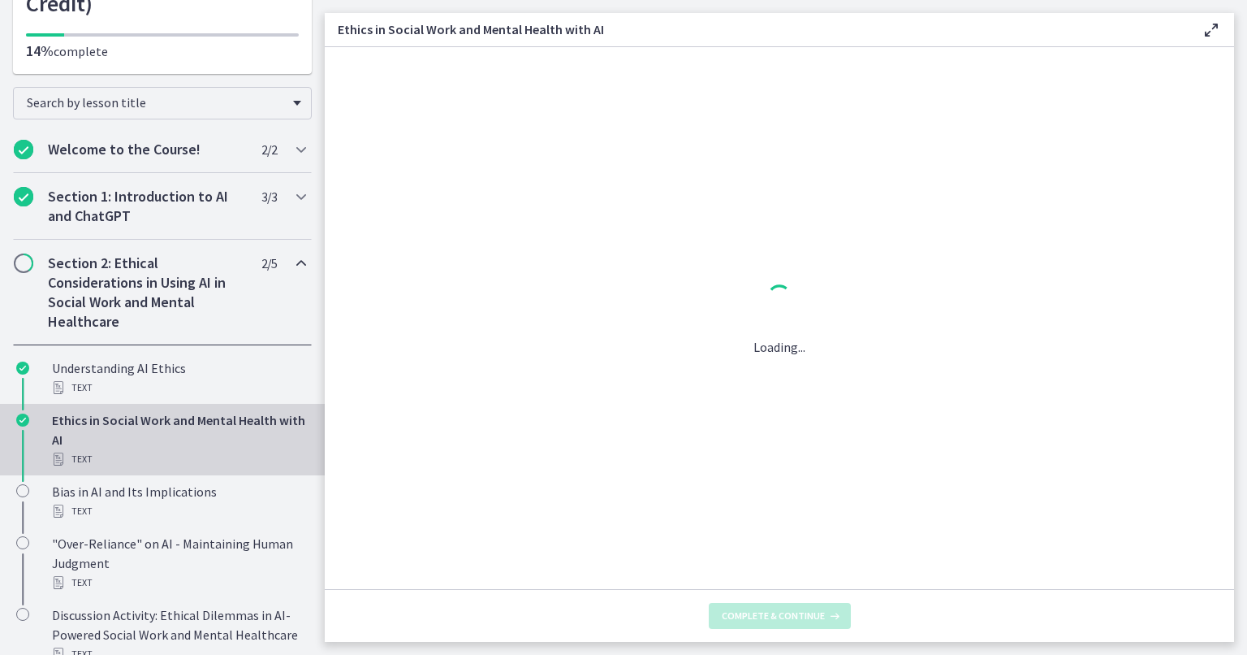
scroll to position [0, 0]
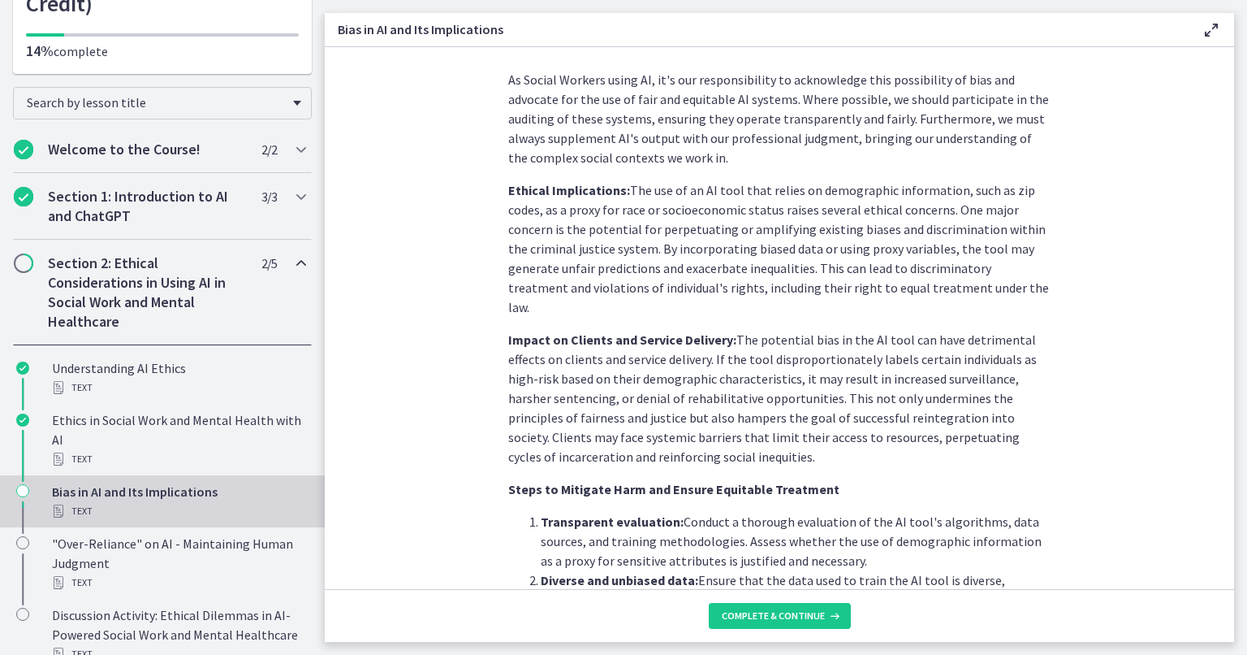
scroll to position [958, 0]
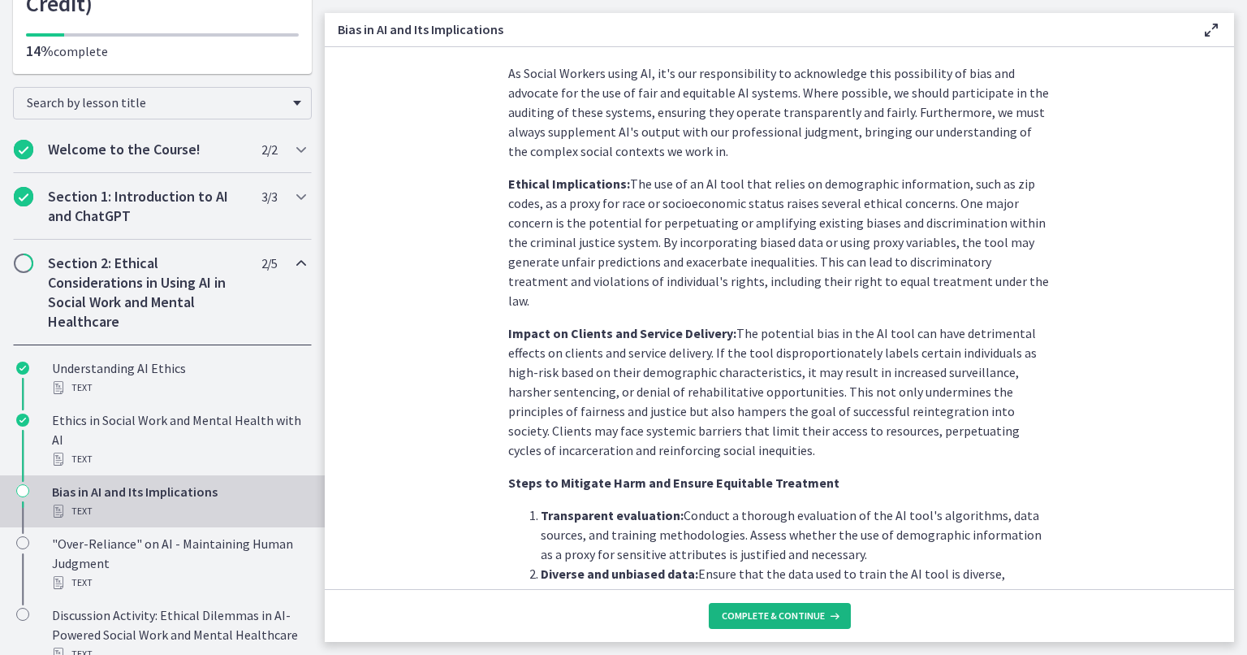
click at [767, 625] on button "Complete & continue" at bounding box center [780, 616] width 142 height 26
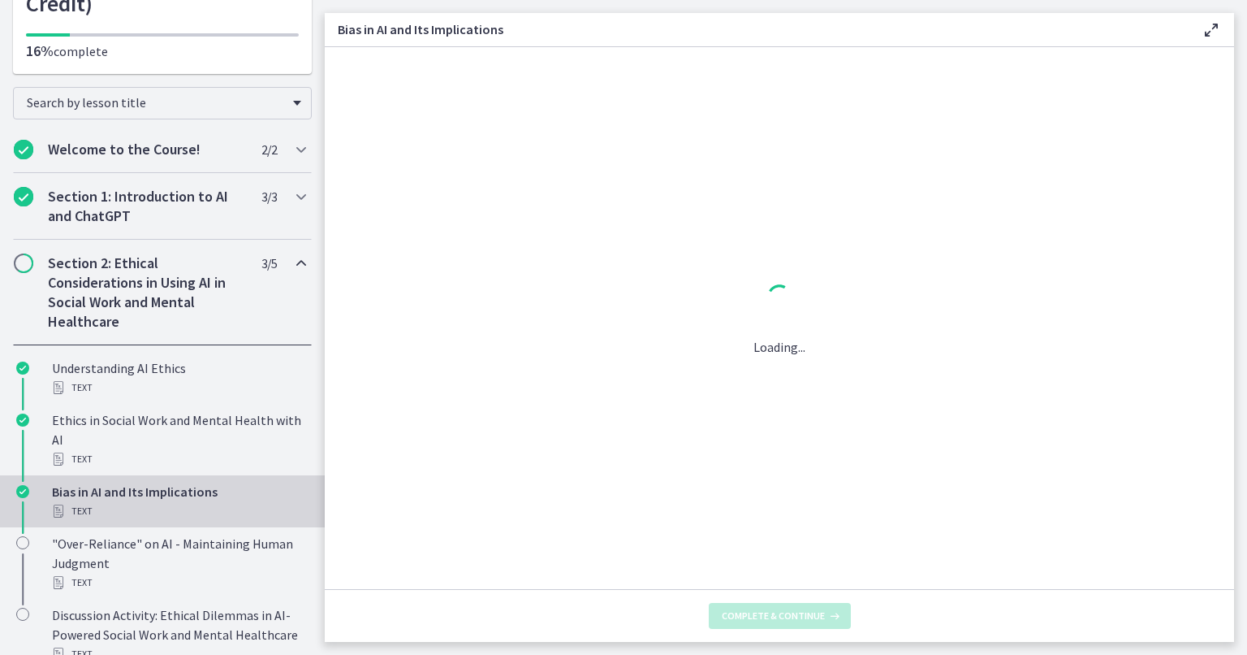
scroll to position [0, 0]
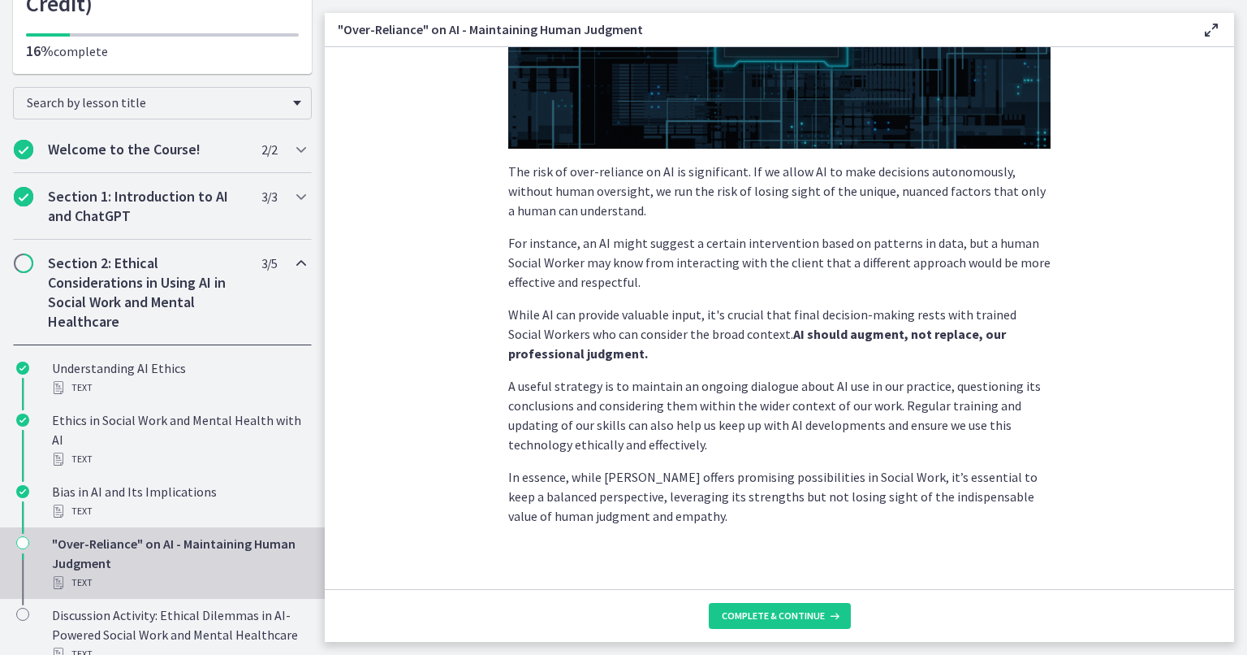
scroll to position [345, 0]
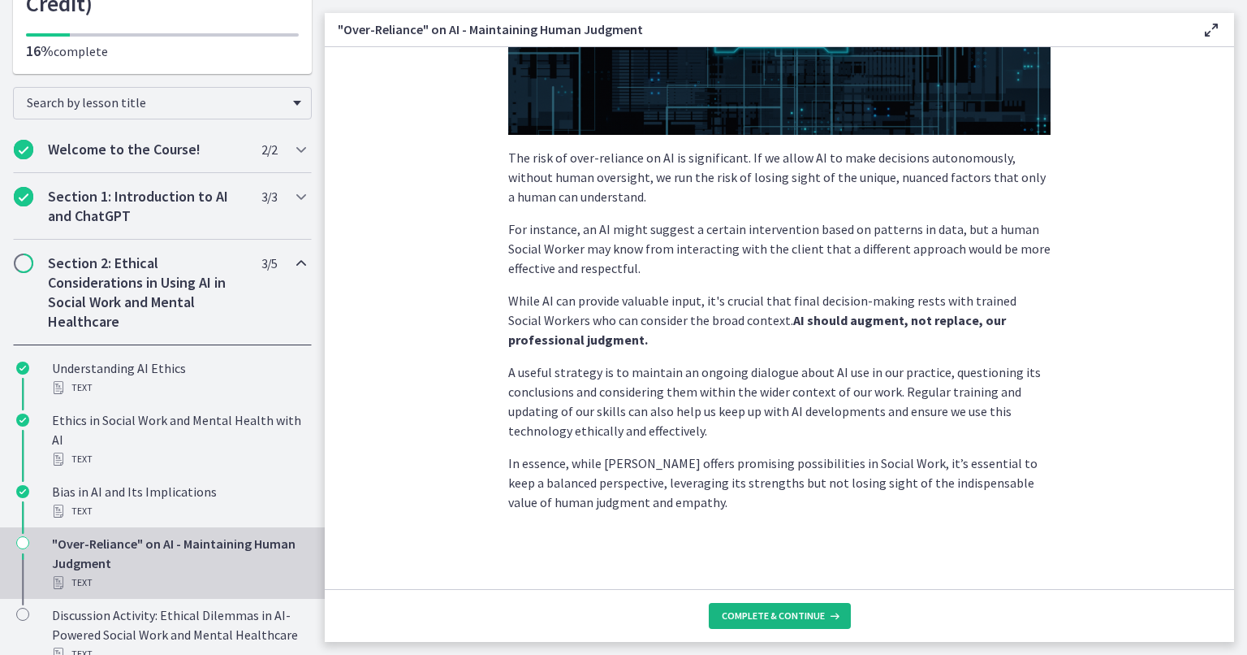
click at [740, 616] on span "Complete & continue" at bounding box center [773, 615] width 103 height 13
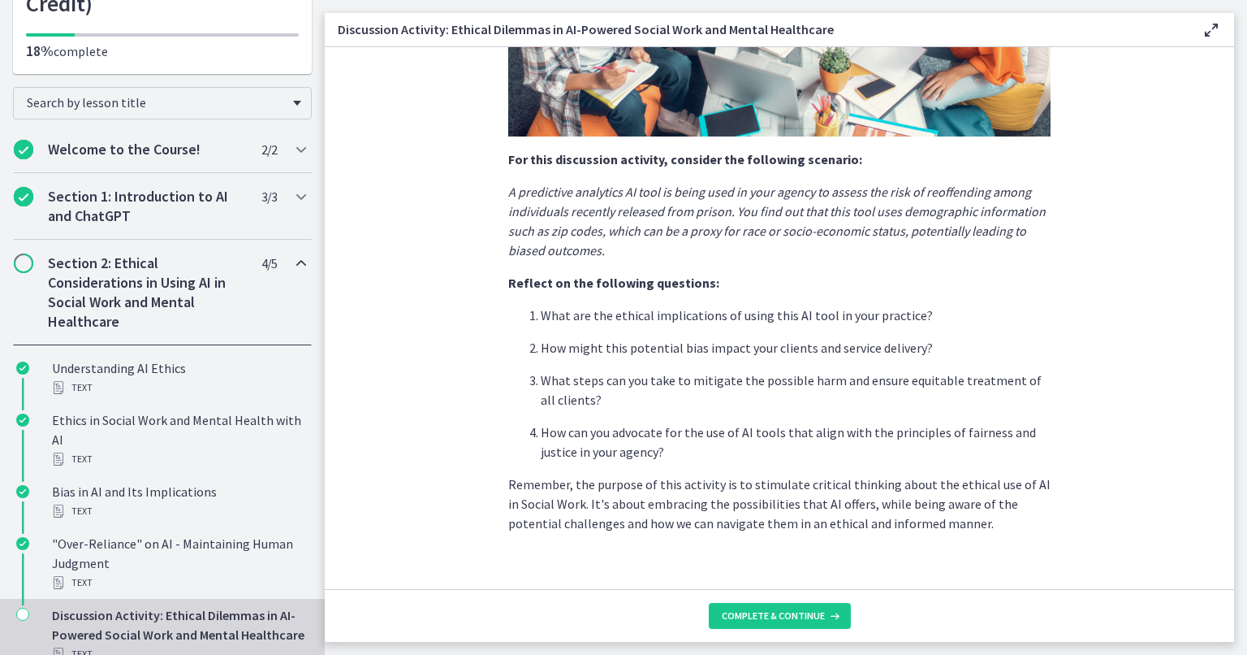
scroll to position [354, 0]
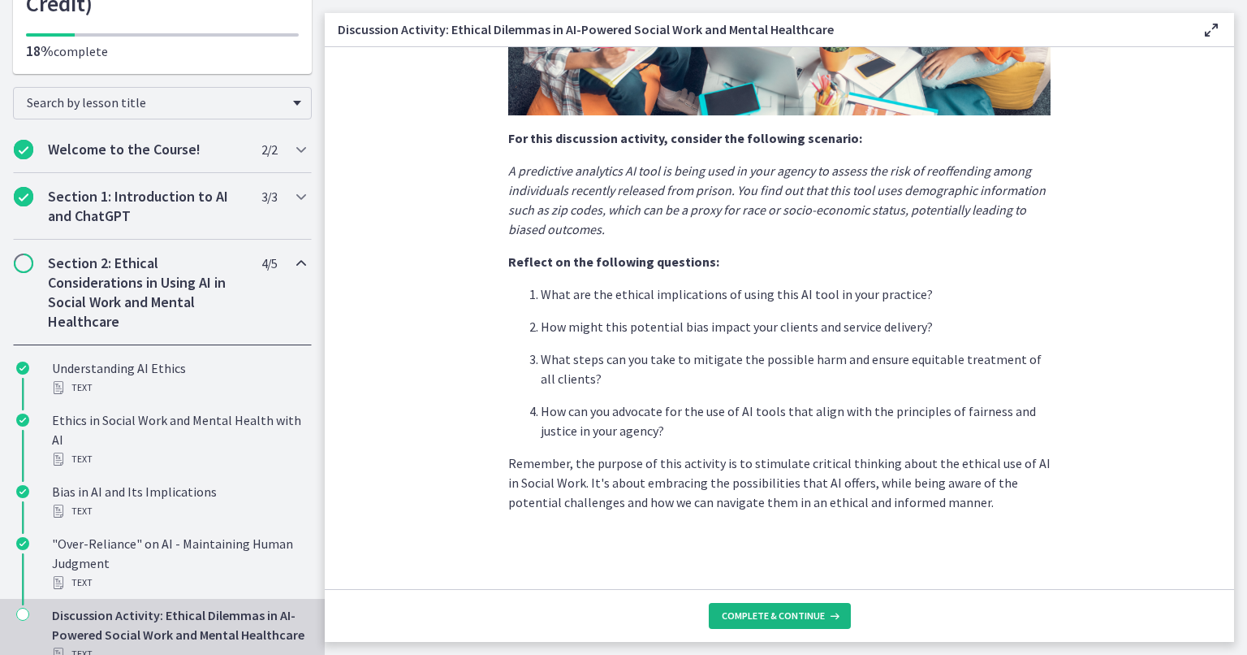
click at [777, 615] on span "Complete & continue" at bounding box center [773, 615] width 103 height 13
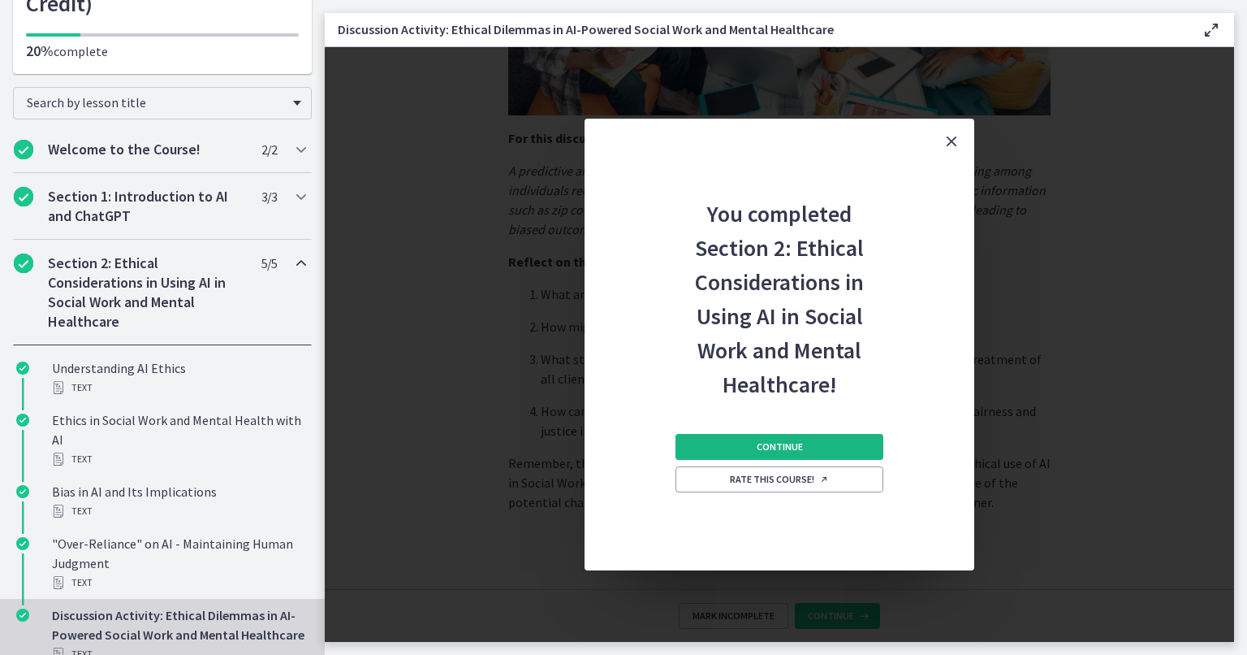
click at [815, 451] on button "Continue" at bounding box center [780, 447] width 208 height 26
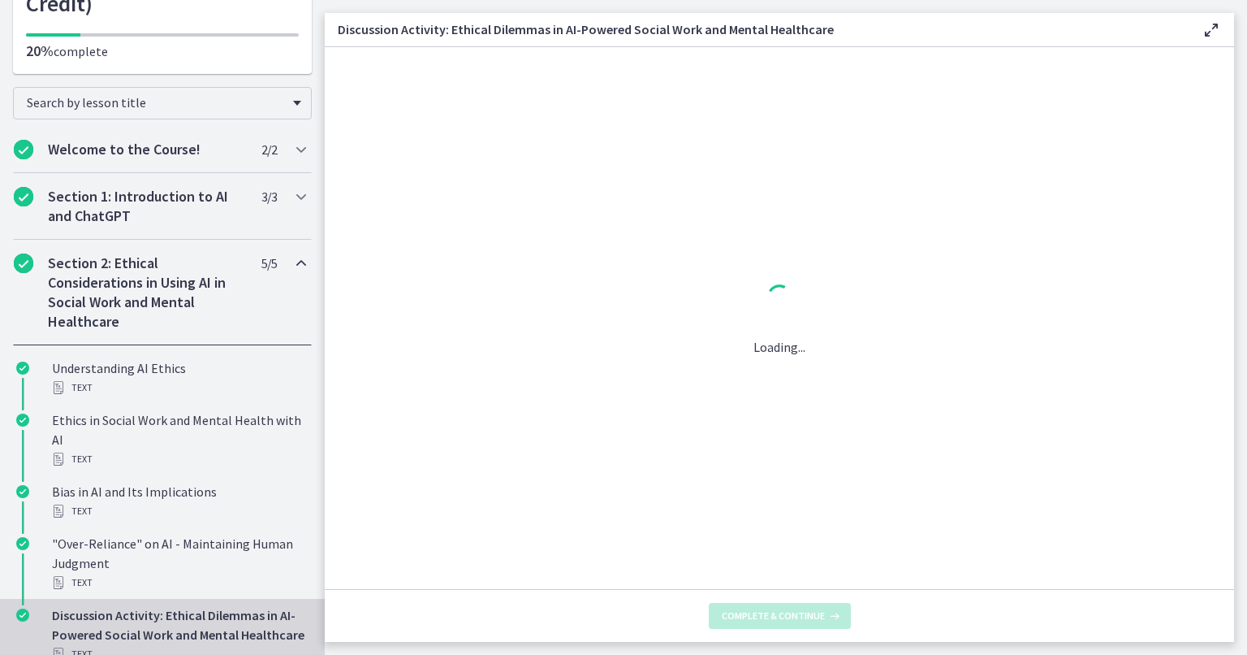
scroll to position [0, 0]
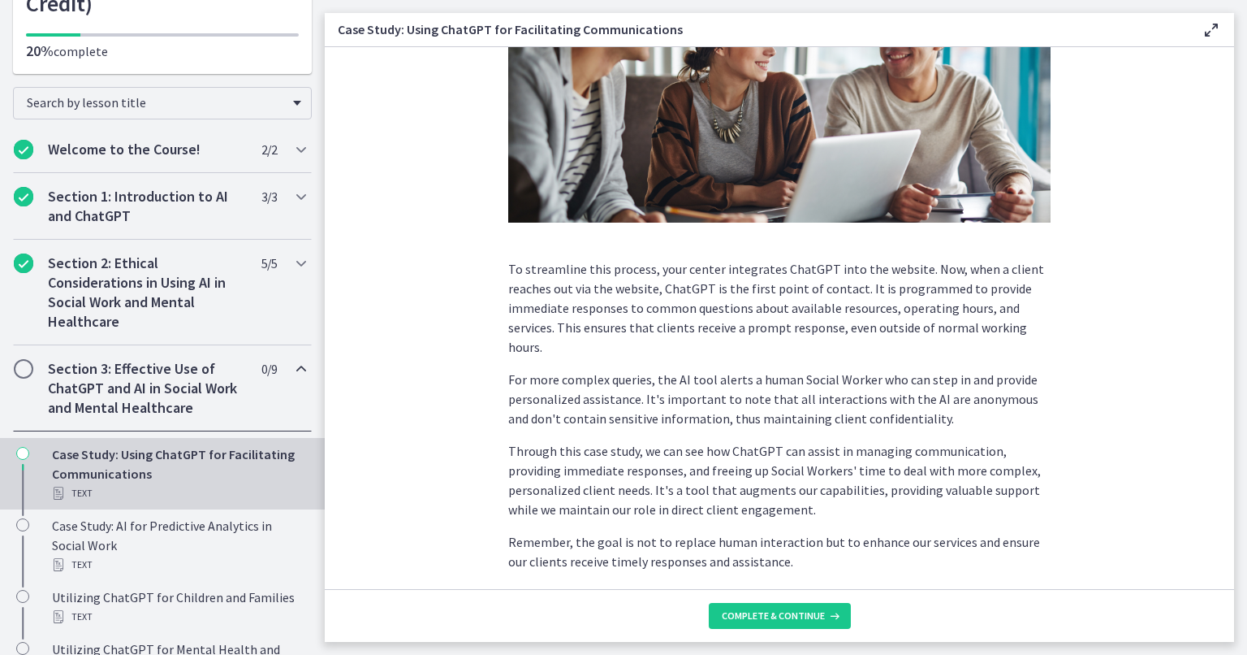
scroll to position [358, 0]
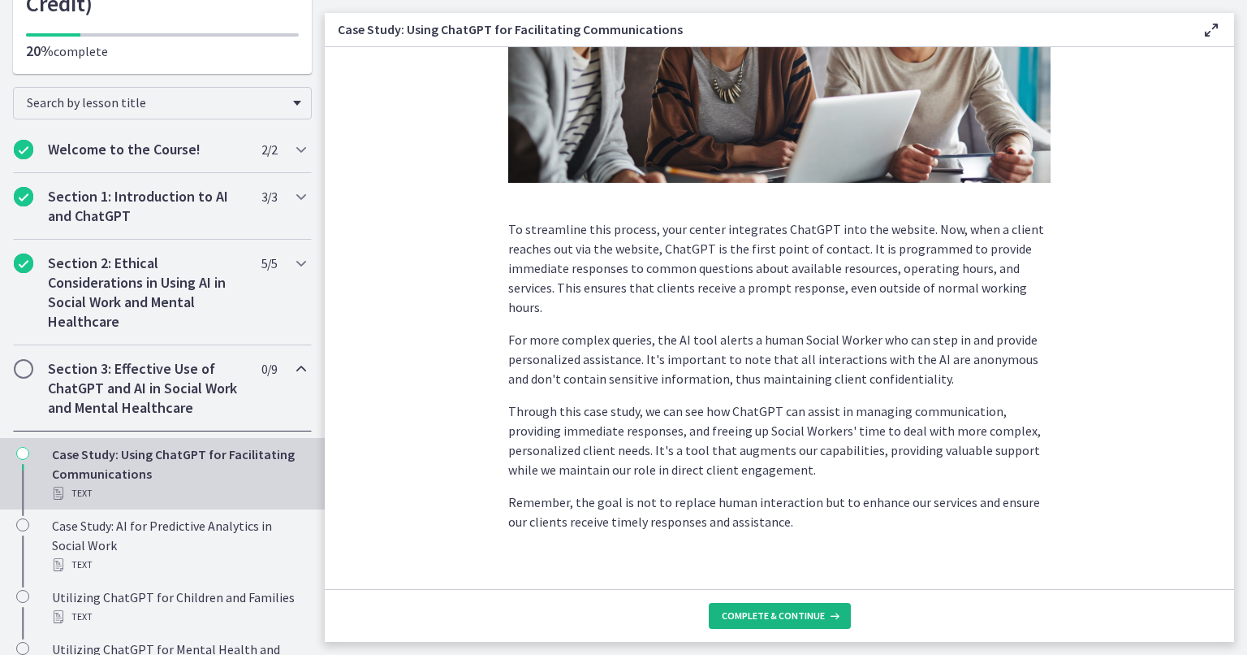
click at [763, 623] on button "Complete & continue" at bounding box center [780, 616] width 142 height 26
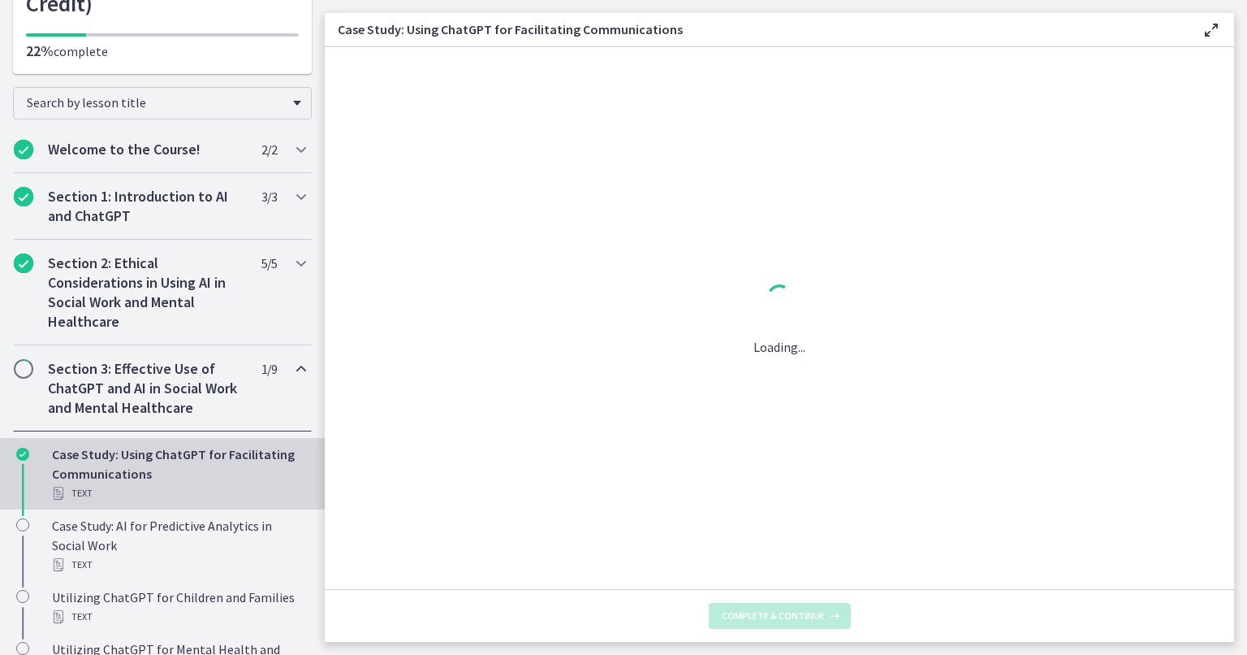
scroll to position [0, 0]
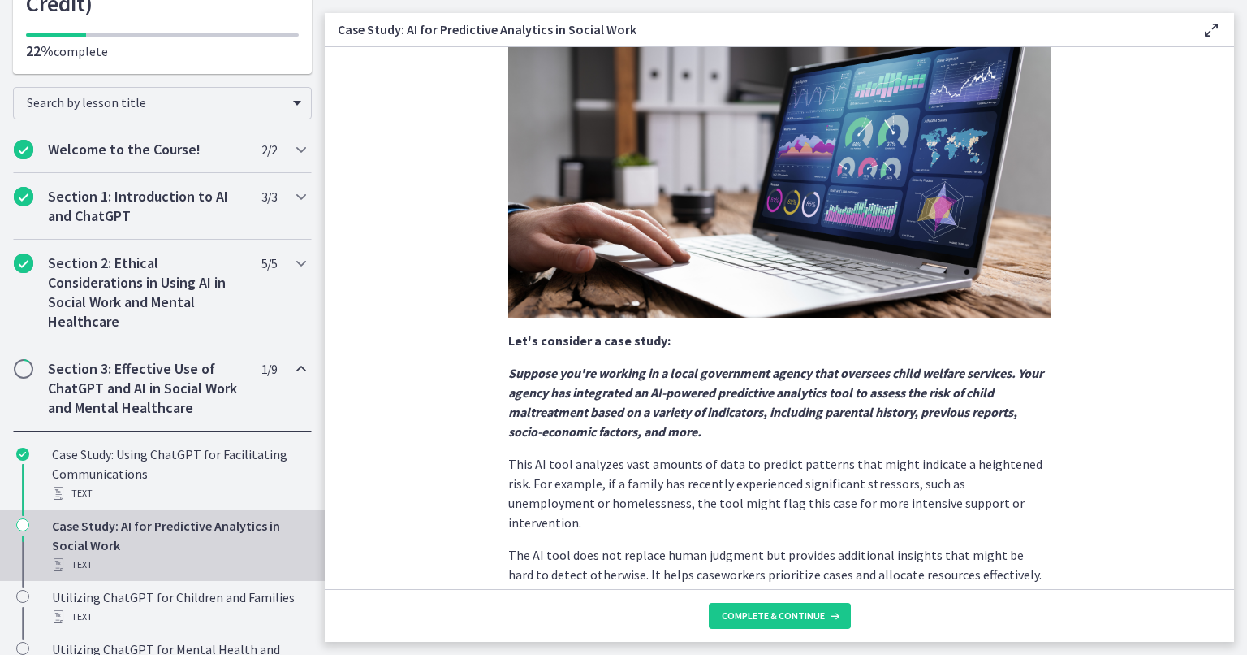
scroll to position [315, 0]
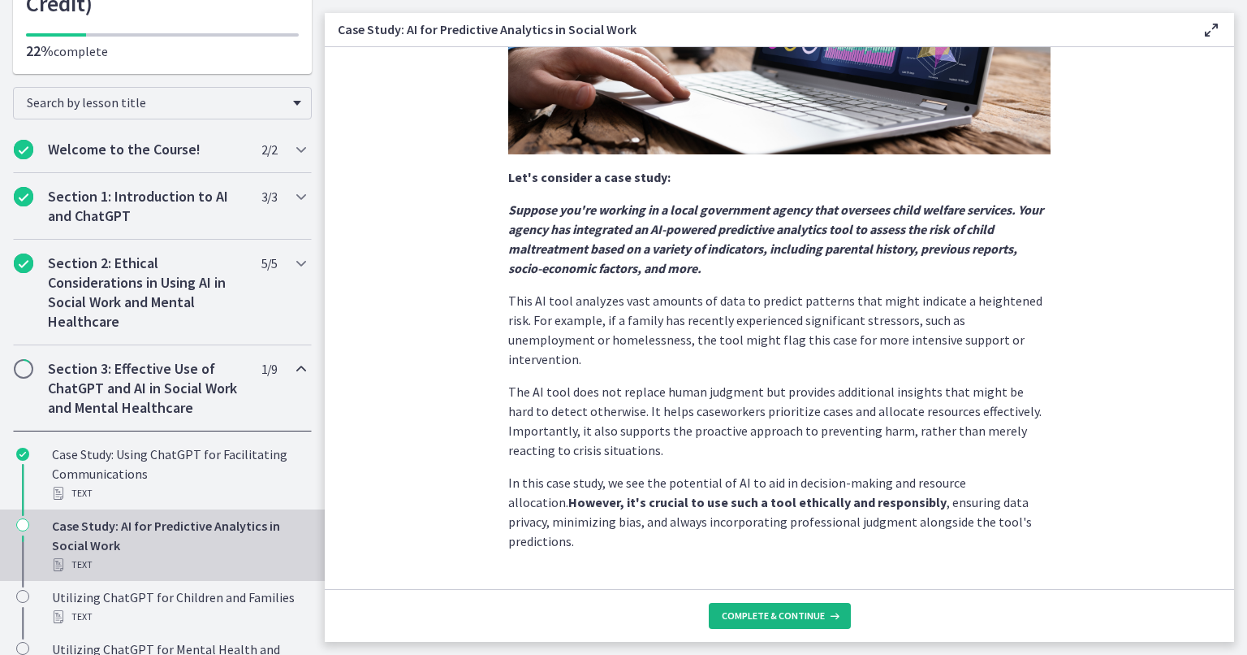
click at [812, 621] on span "Complete & continue" at bounding box center [773, 615] width 103 height 13
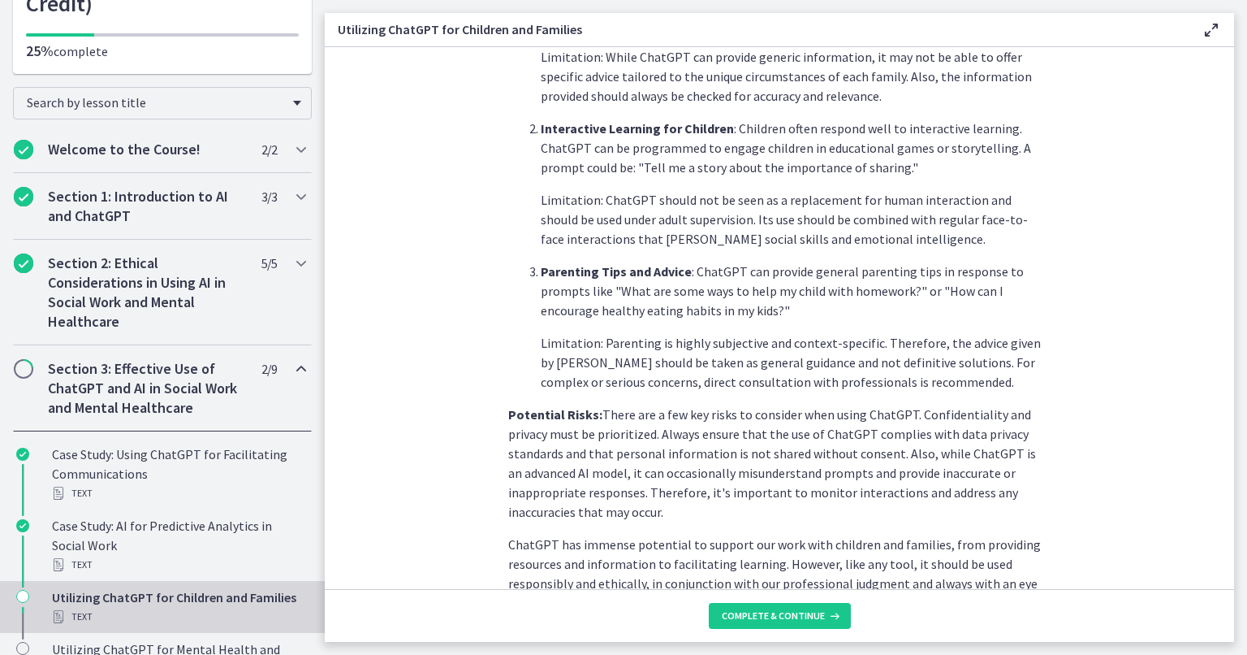
scroll to position [659, 0]
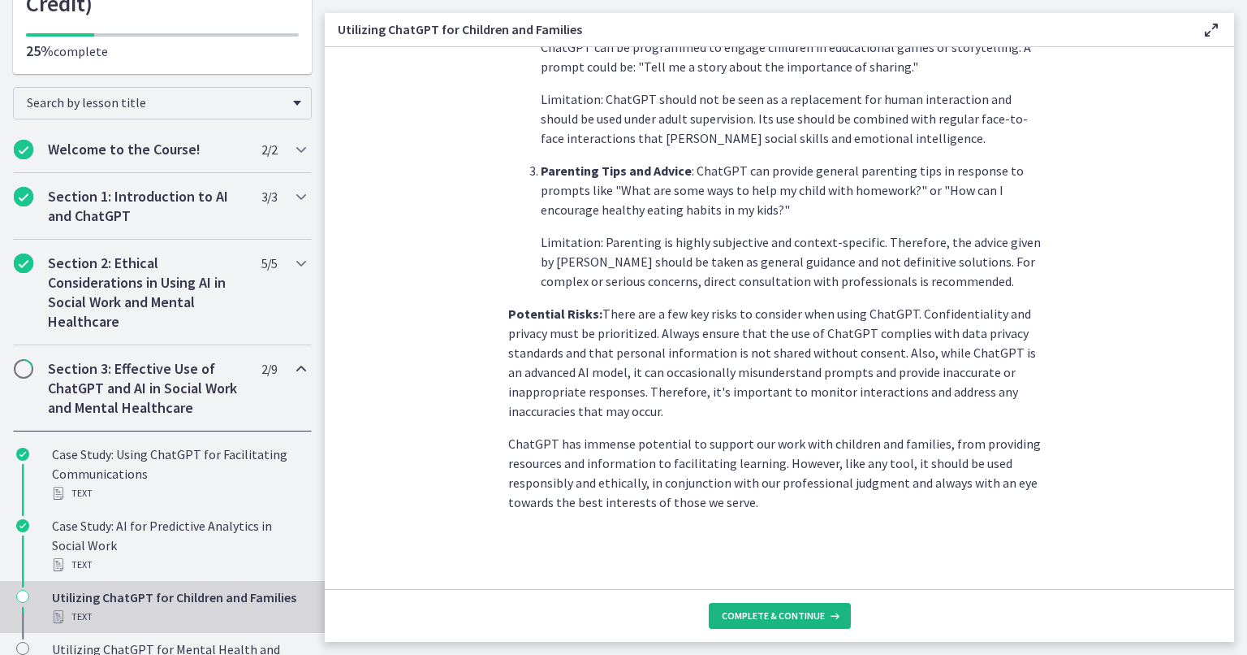
click at [811, 620] on span "Complete & continue" at bounding box center [773, 615] width 103 height 13
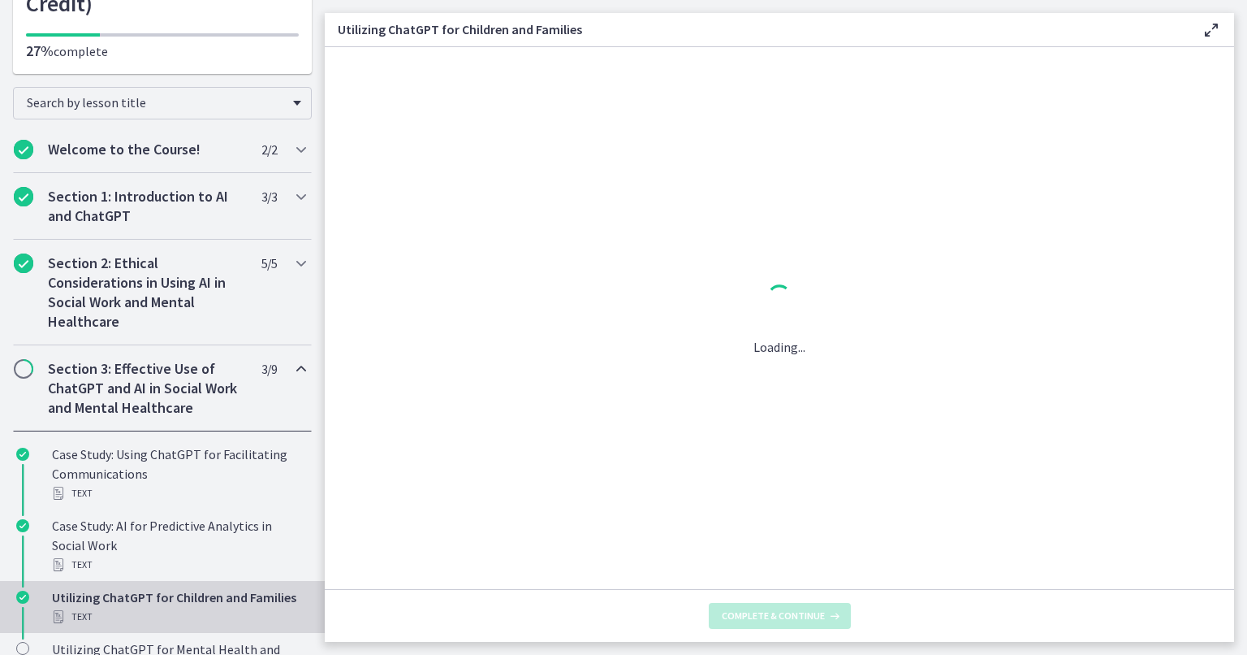
scroll to position [0, 0]
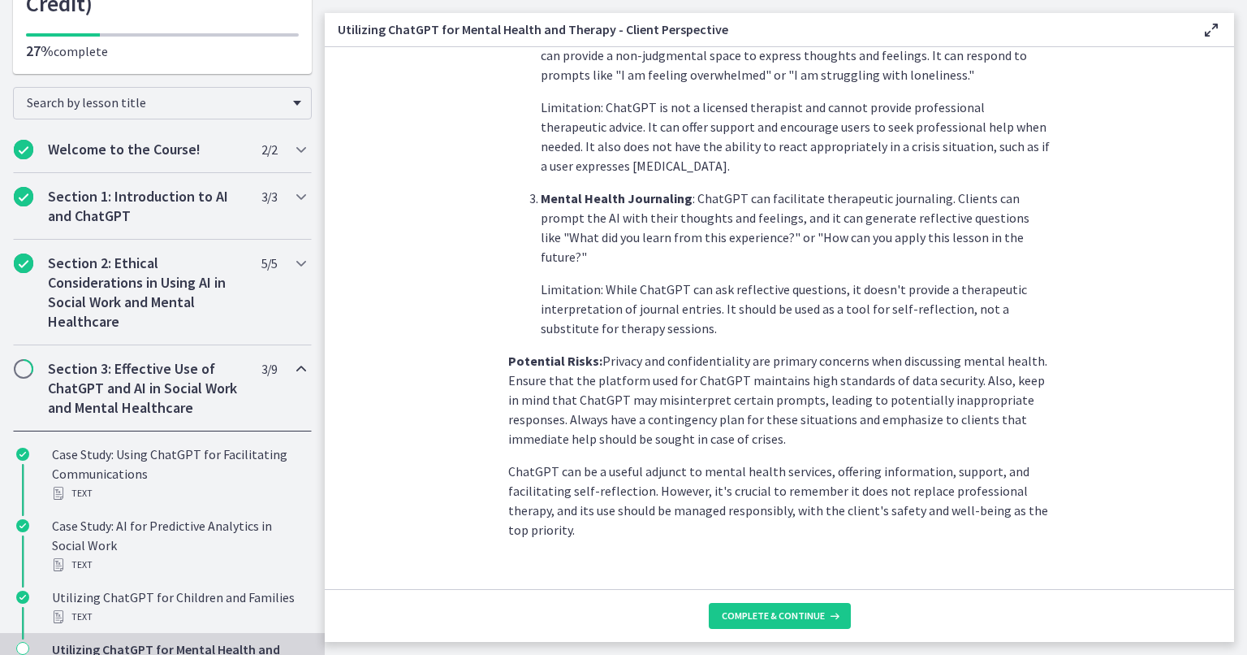
scroll to position [627, 0]
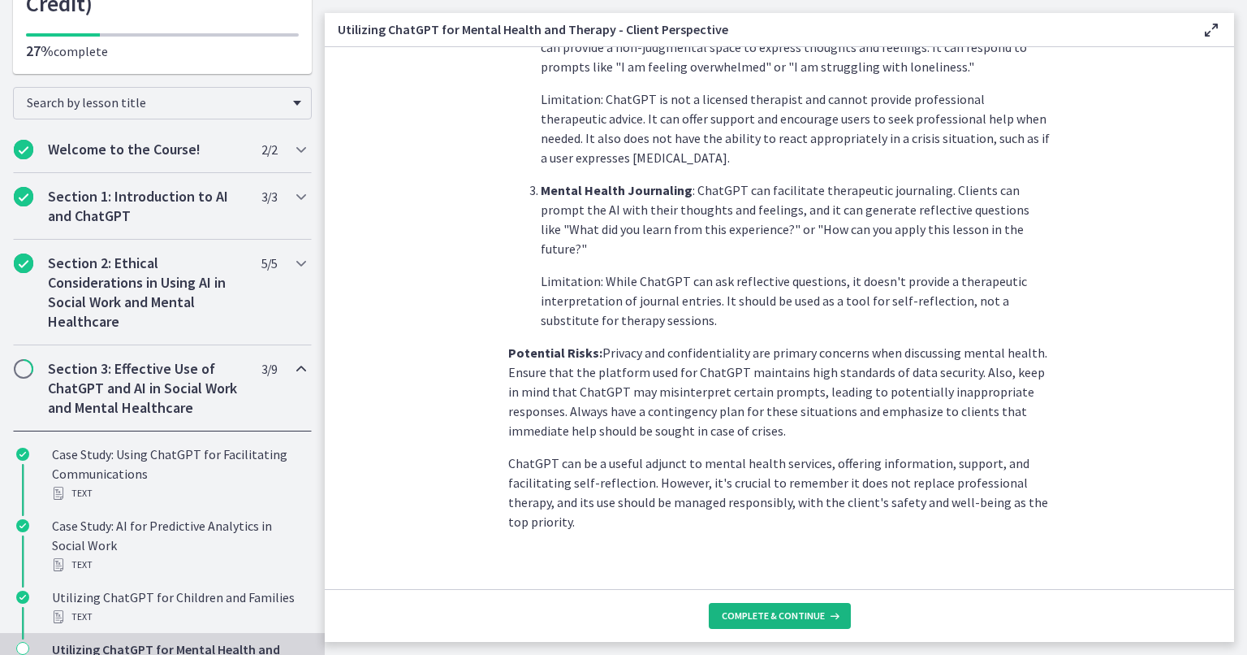
click at [815, 615] on span "Complete & continue" at bounding box center [773, 615] width 103 height 13
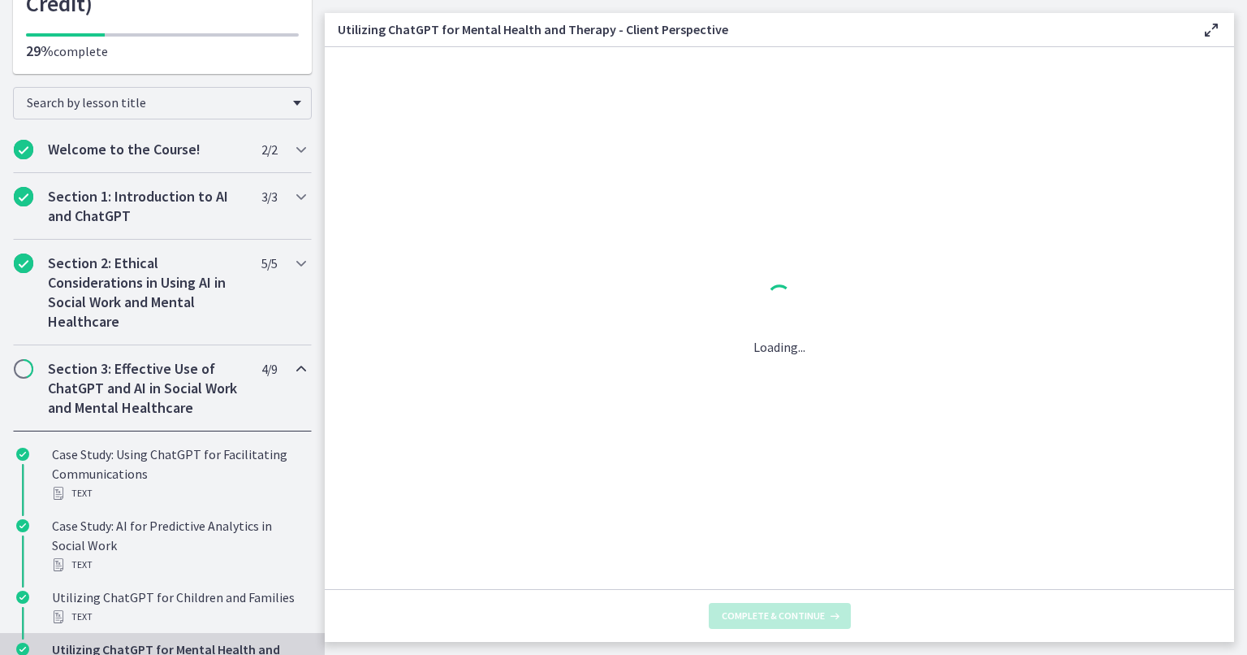
scroll to position [0, 0]
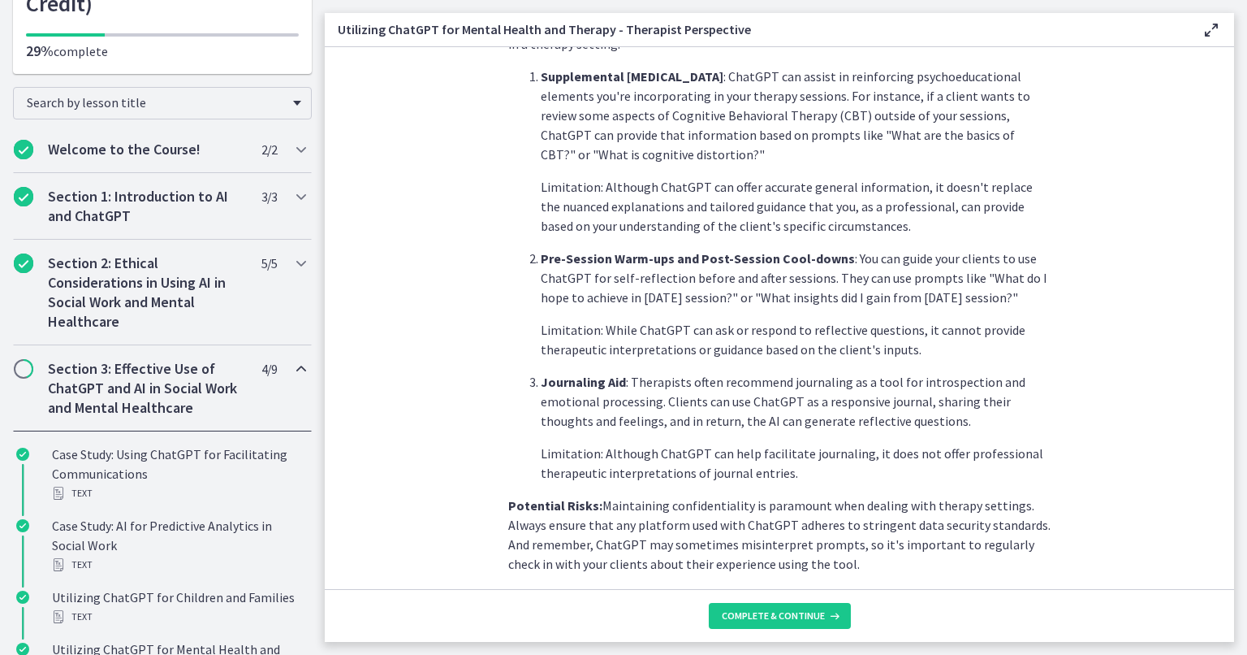
scroll to position [468, 0]
